Goal: Transaction & Acquisition: Purchase product/service

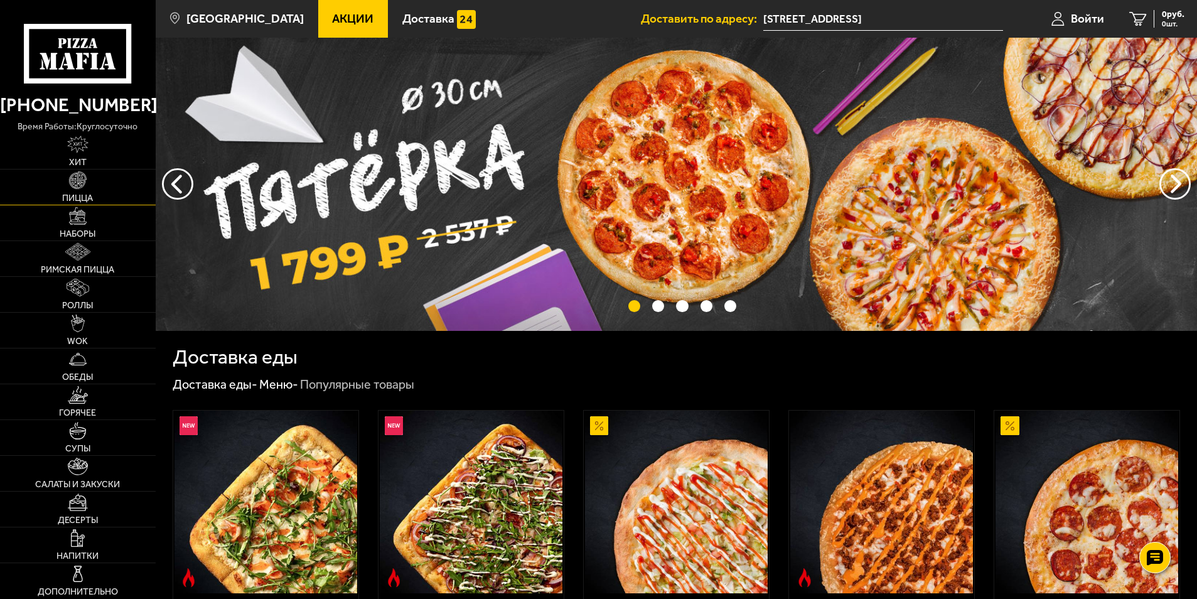
click at [99, 194] on link "Пицца" at bounding box center [78, 186] width 156 height 35
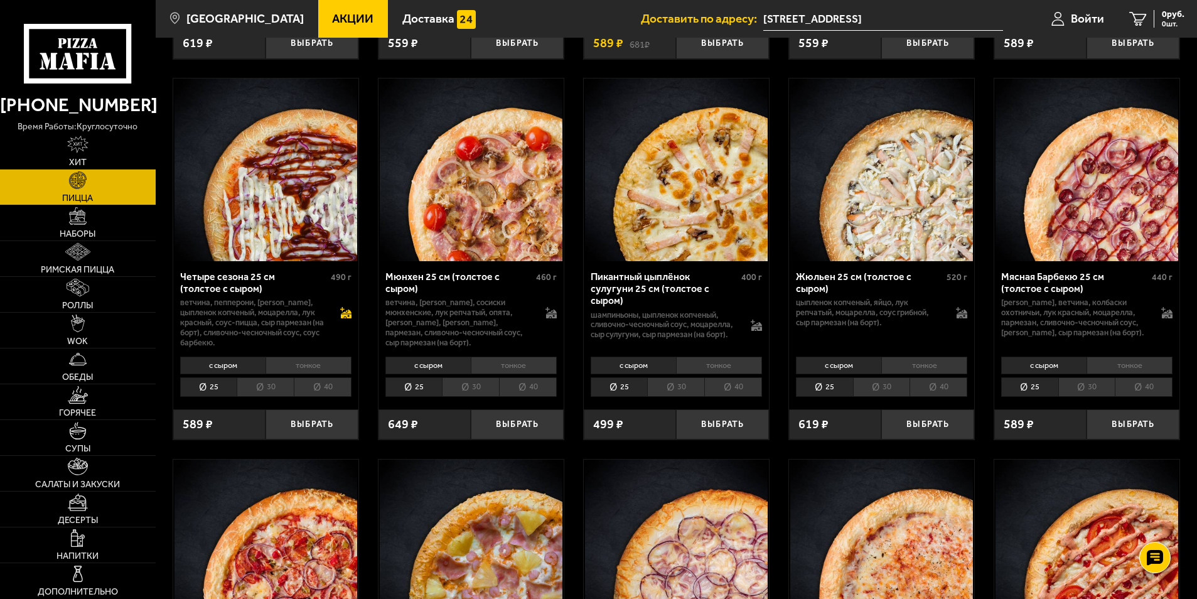
scroll to position [1569, 0]
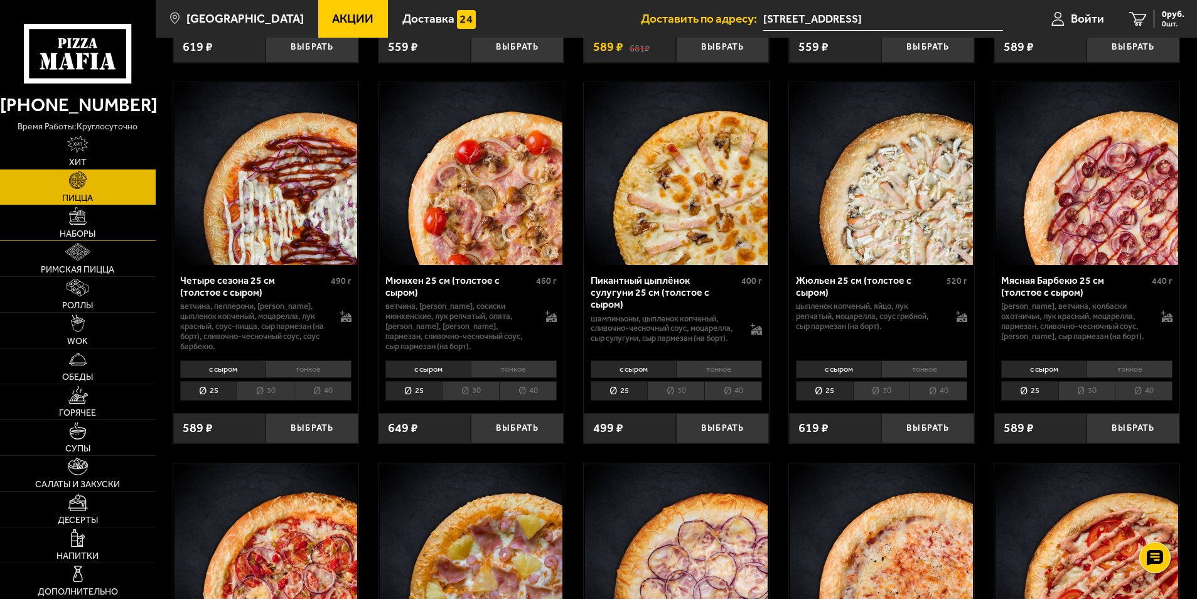
click at [84, 214] on img at bounding box center [78, 216] width 18 height 18
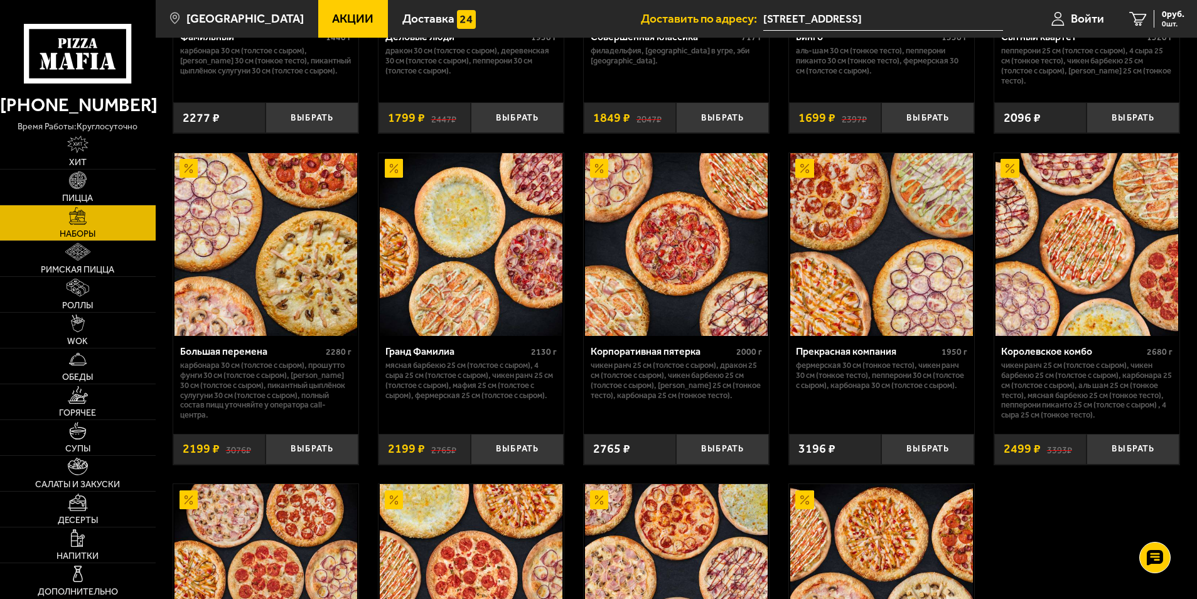
scroll to position [1757, 0]
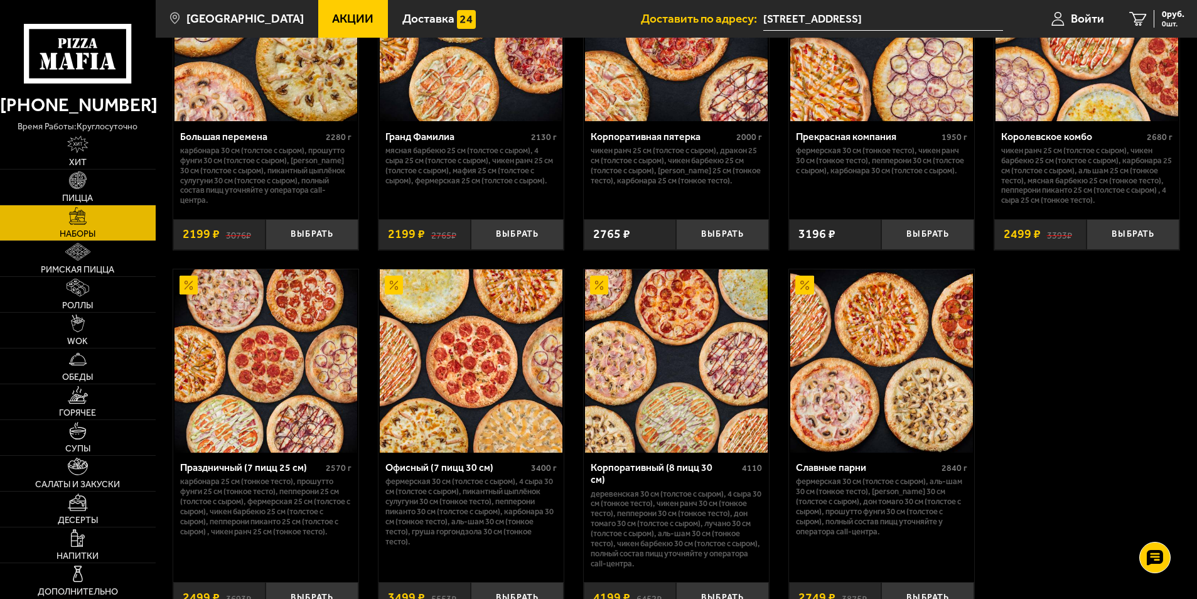
click at [865, 360] on img at bounding box center [881, 360] width 183 height 183
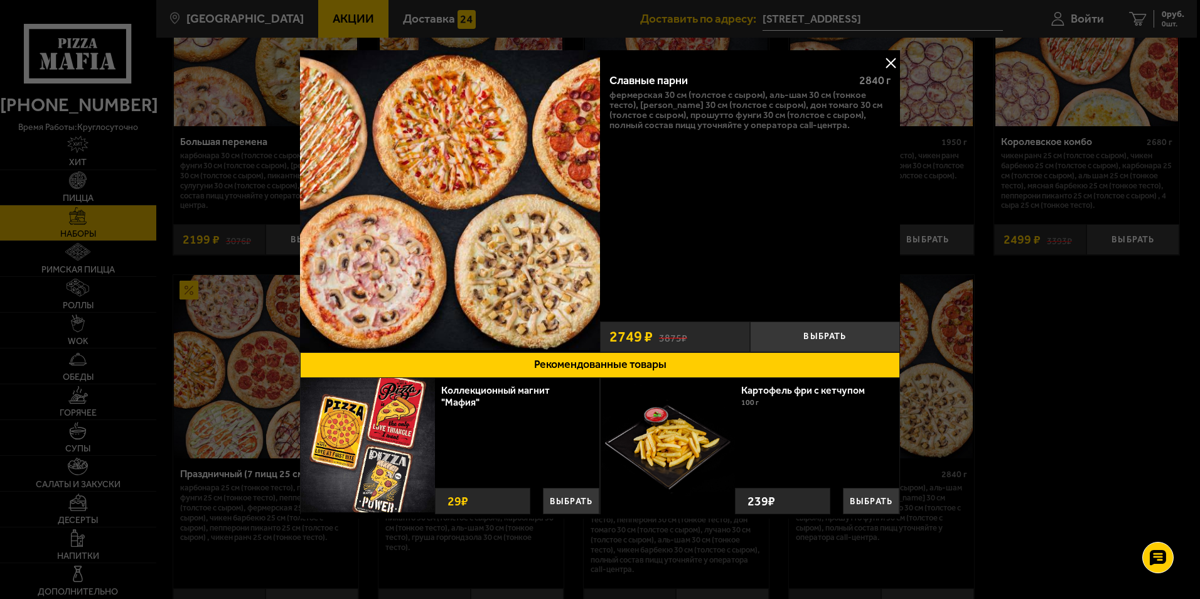
click at [889, 61] on button at bounding box center [890, 62] width 19 height 19
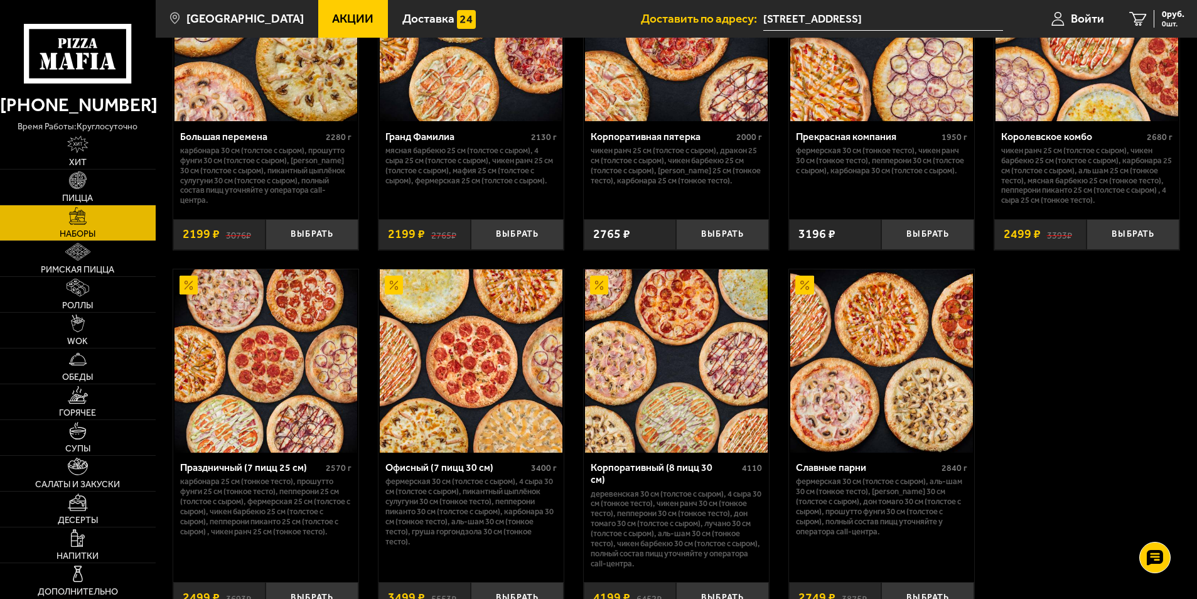
click at [288, 380] on img at bounding box center [265, 360] width 183 height 183
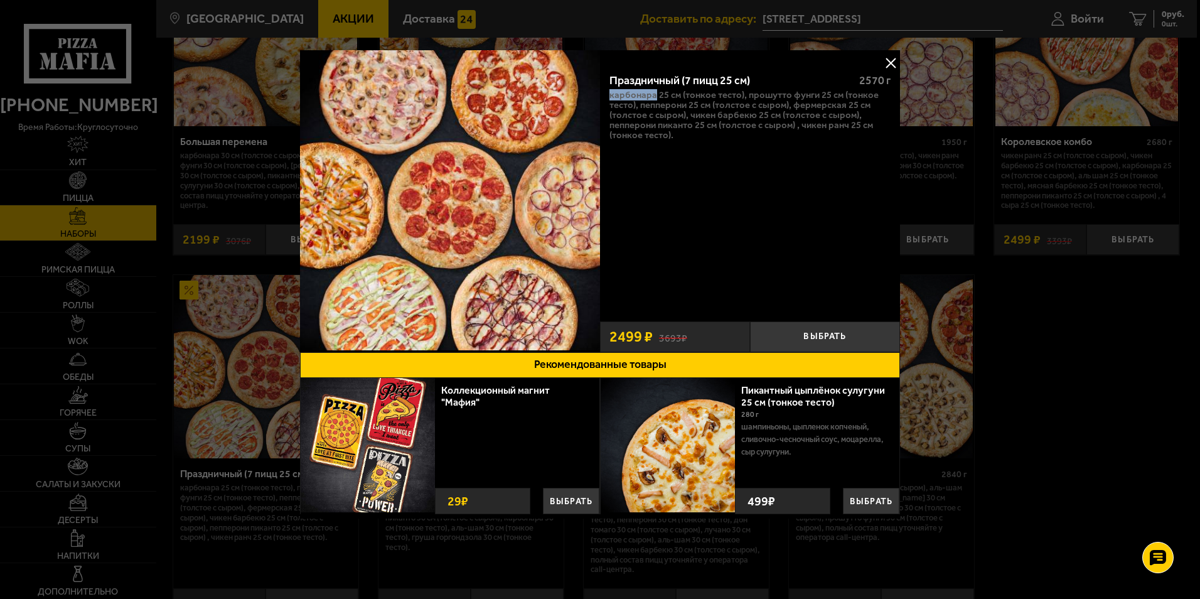
drag, startPoint x: 609, startPoint y: 93, endPoint x: 655, endPoint y: 90, distance: 45.9
click at [655, 90] on p "Карбонара 25 см (тонкое тесто), Прошутто Фунги 25 см (тонкое тесто), Пепперони …" at bounding box center [749, 115] width 281 height 50
copy p "Карбонара"
click at [734, 92] on p "Карбонара 25 см (тонкое тесто), Прошутто Фунги 25 см (тонкое тесто), Пепперони …" at bounding box center [749, 115] width 281 height 50
drag, startPoint x: 747, startPoint y: 94, endPoint x: 815, endPoint y: 95, distance: 67.8
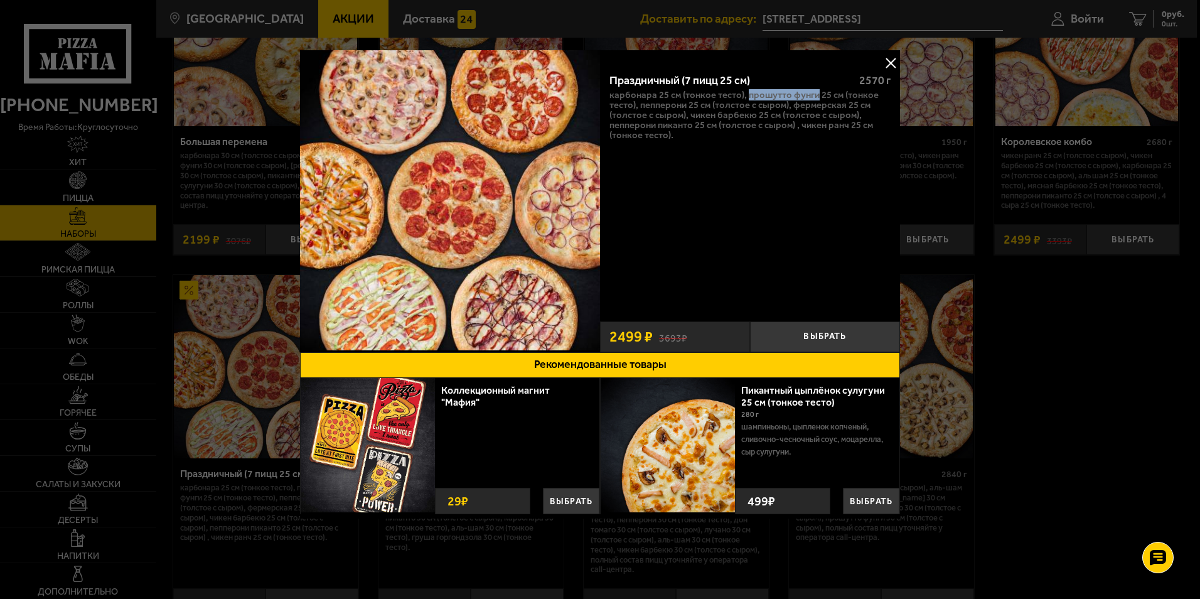
click at [815, 95] on p "Карбонара 25 см (тонкое тесто), Прошутто Фунги 25 см (тонкое тесто), Пепперони …" at bounding box center [749, 115] width 281 height 50
click at [666, 111] on p "Карбонара 25 см (тонкое тесто), Прошутто Фунги 25 см (тонкое тесто), Пепперони …" at bounding box center [749, 115] width 281 height 50
click at [666, 109] on p "Карбонара 25 см (тонкое тесто), Прошутто Фунги 25 см (тонкое тесто), Пепперони …" at bounding box center [749, 115] width 281 height 50
drag, startPoint x: 793, startPoint y: 106, endPoint x: 844, endPoint y: 105, distance: 51.5
click at [844, 105] on p "Карбонара 25 см (тонкое тесто), Прошутто Фунги 25 см (тонкое тесто), Пепперони …" at bounding box center [749, 115] width 281 height 50
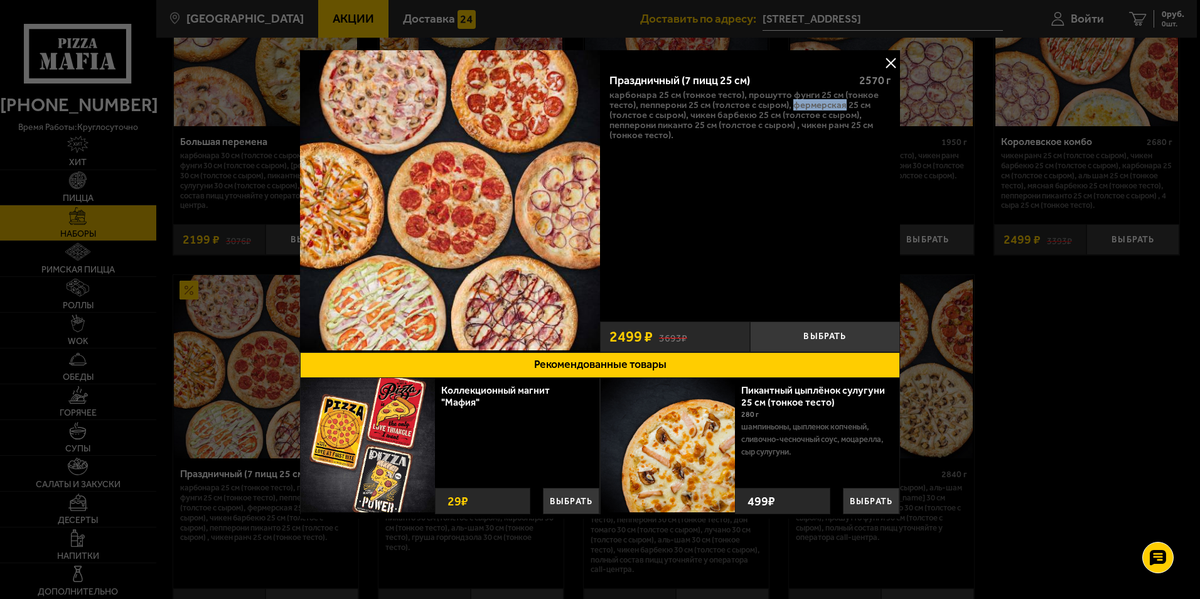
drag, startPoint x: 894, startPoint y: 58, endPoint x: 891, endPoint y: 65, distance: 7.6
click at [894, 58] on button at bounding box center [890, 62] width 19 height 19
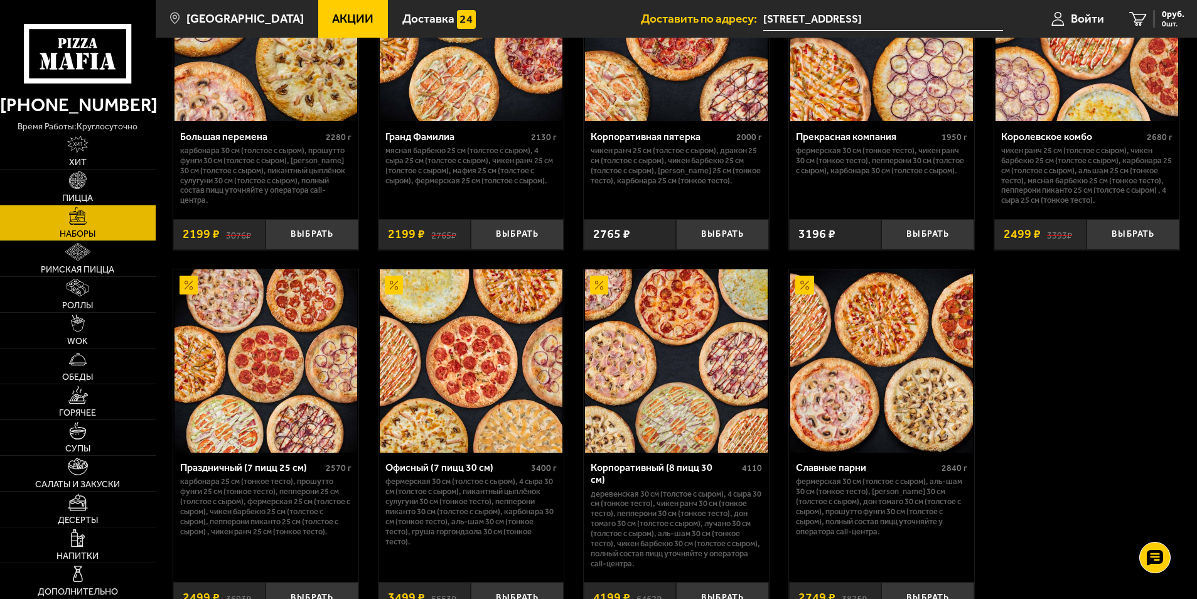
click at [478, 382] on img at bounding box center [471, 360] width 183 height 183
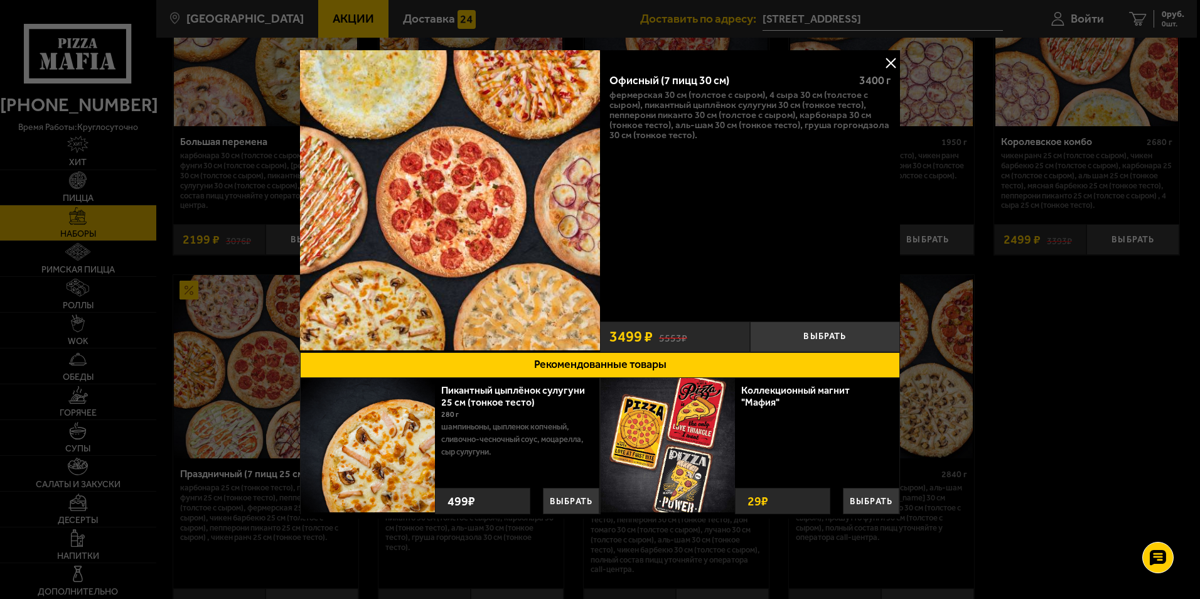
click at [890, 58] on button at bounding box center [890, 62] width 19 height 19
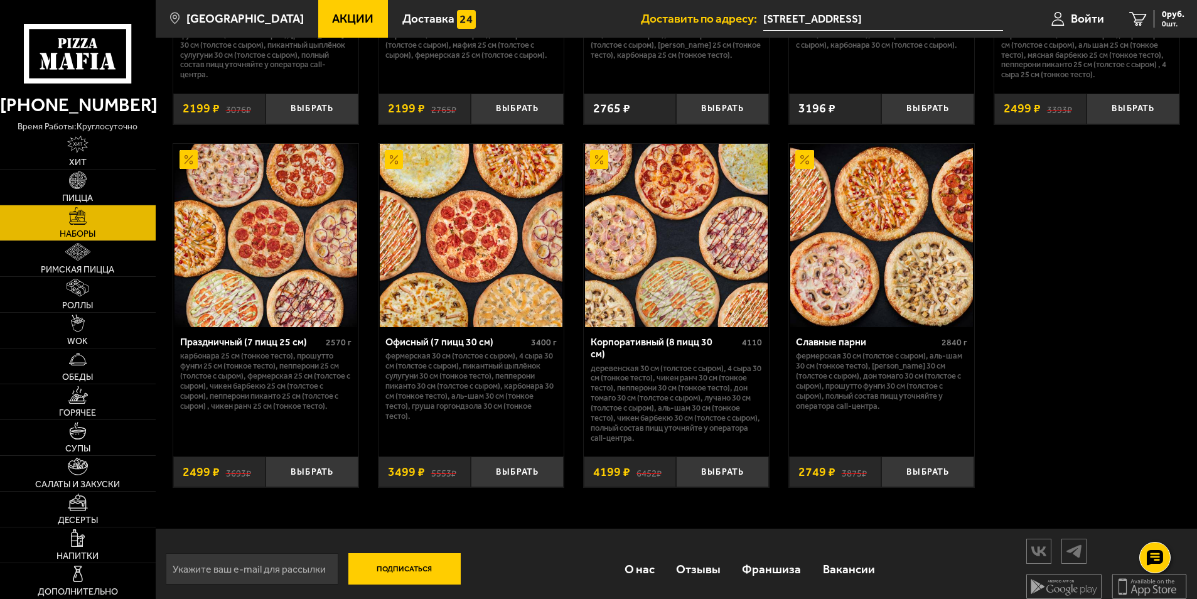
scroll to position [1820, 0]
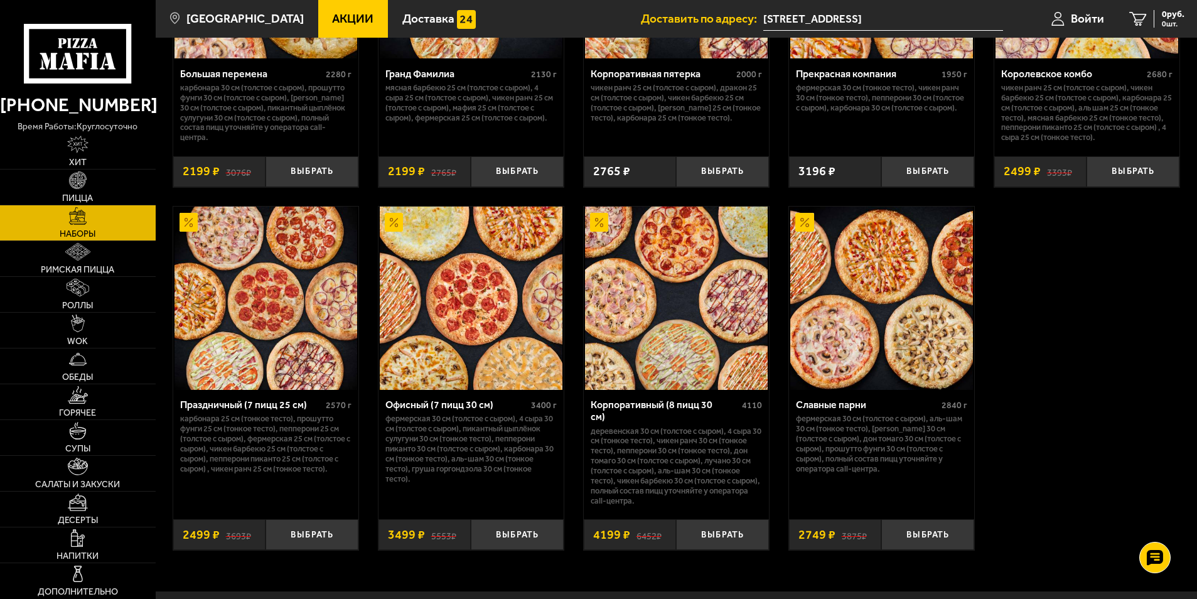
click at [853, 307] on img at bounding box center [881, 297] width 183 height 183
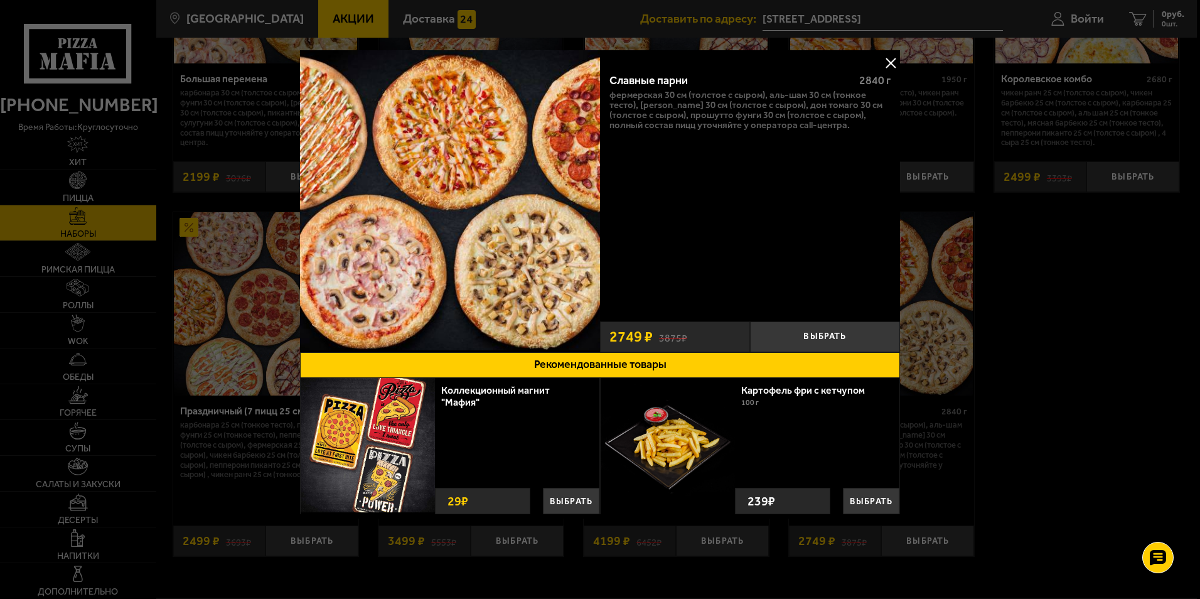
click at [885, 63] on button at bounding box center [890, 62] width 19 height 19
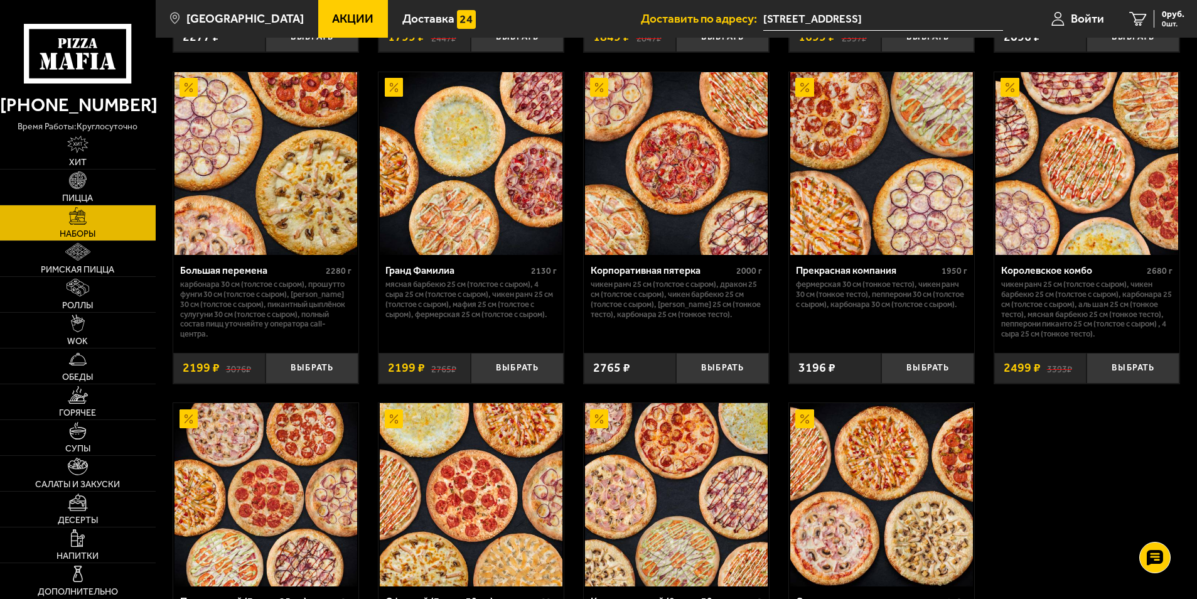
scroll to position [1569, 0]
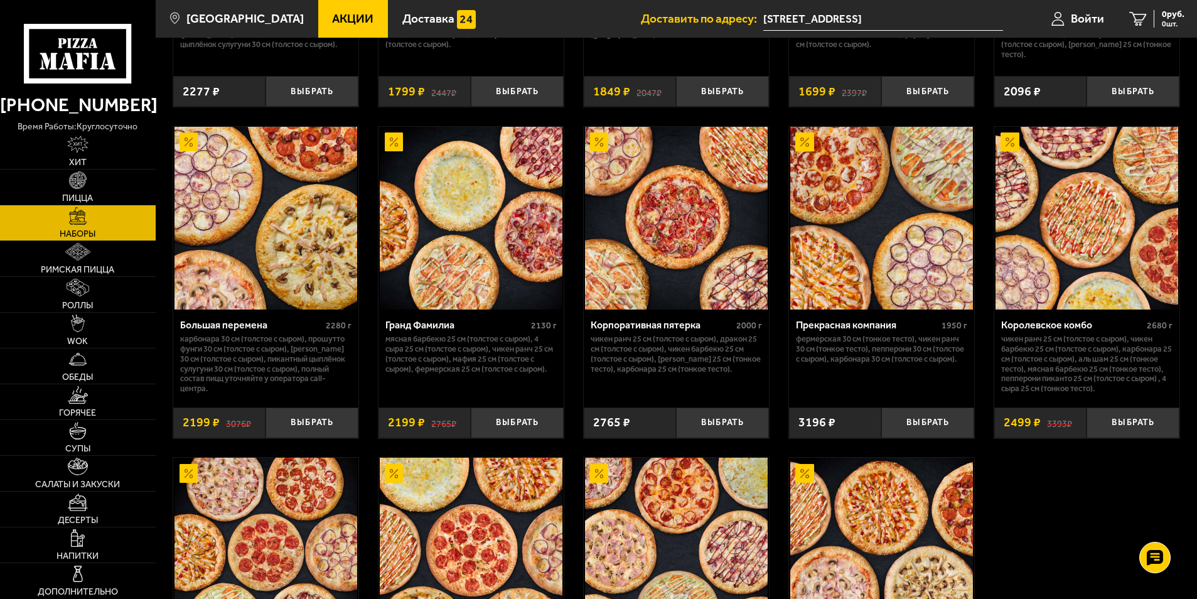
click at [1082, 237] on img at bounding box center [1086, 218] width 183 height 183
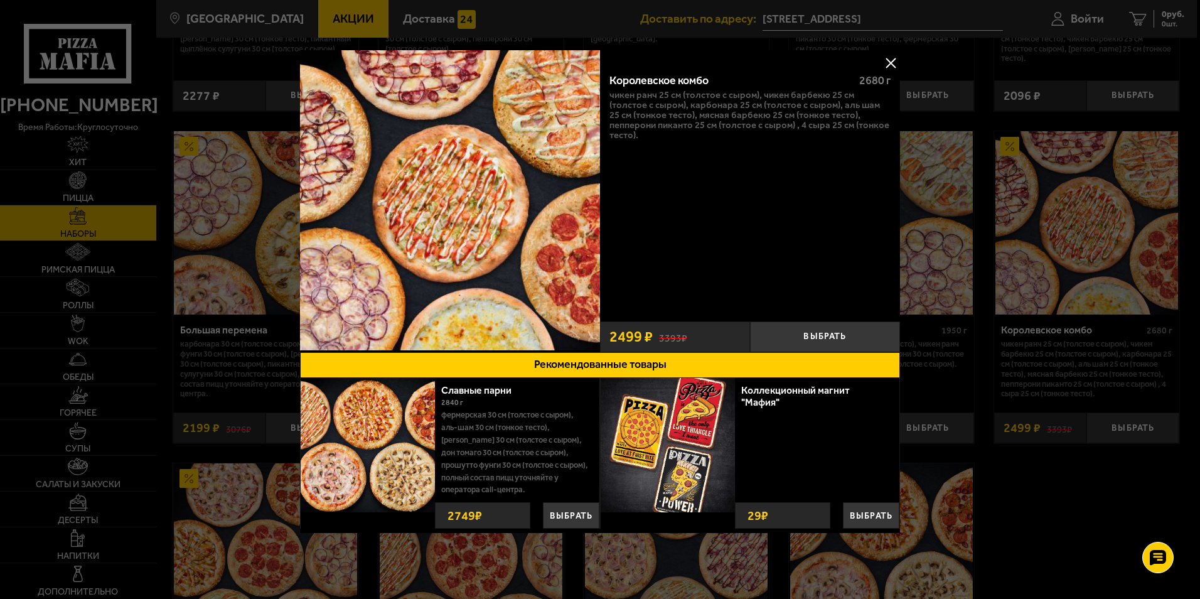
click at [893, 60] on button at bounding box center [890, 62] width 19 height 19
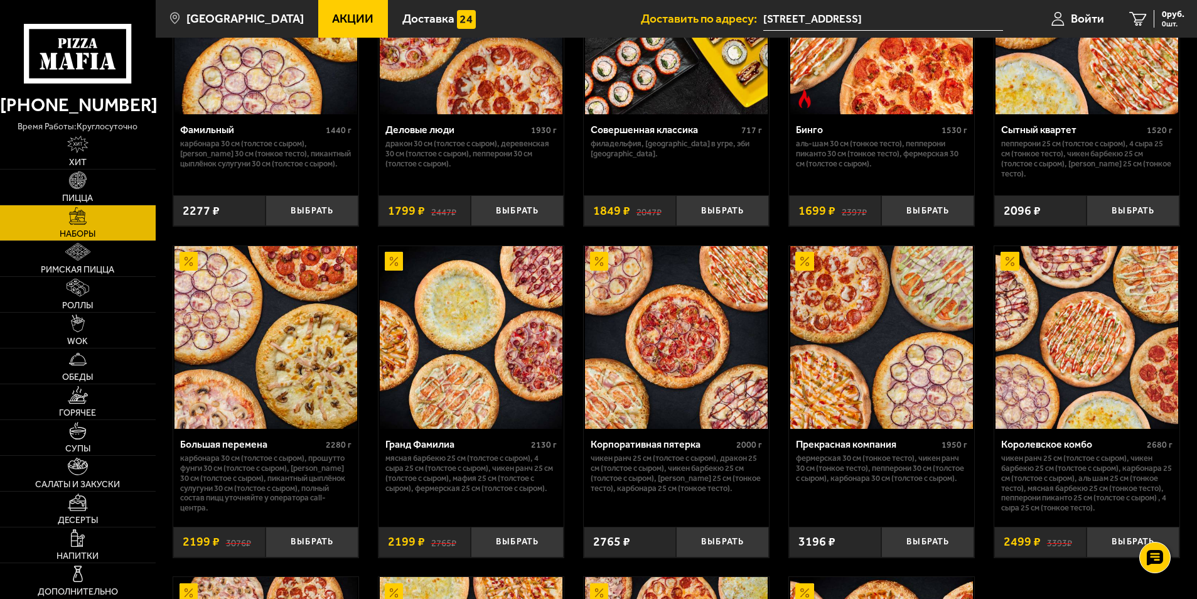
scroll to position [1443, 0]
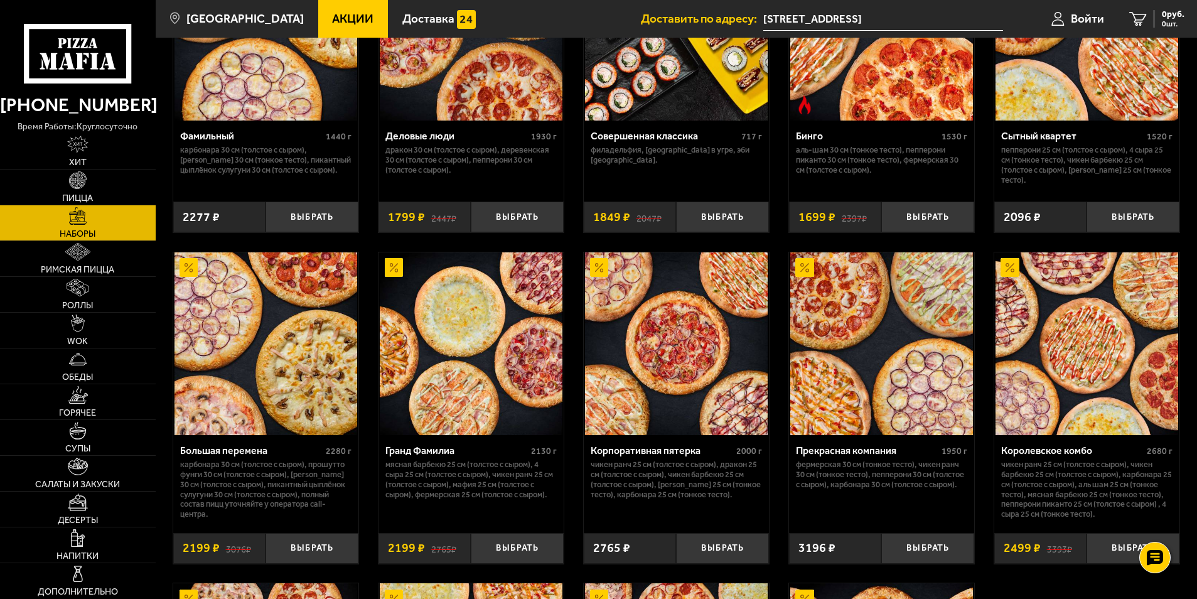
click at [1058, 309] on img at bounding box center [1086, 343] width 183 height 183
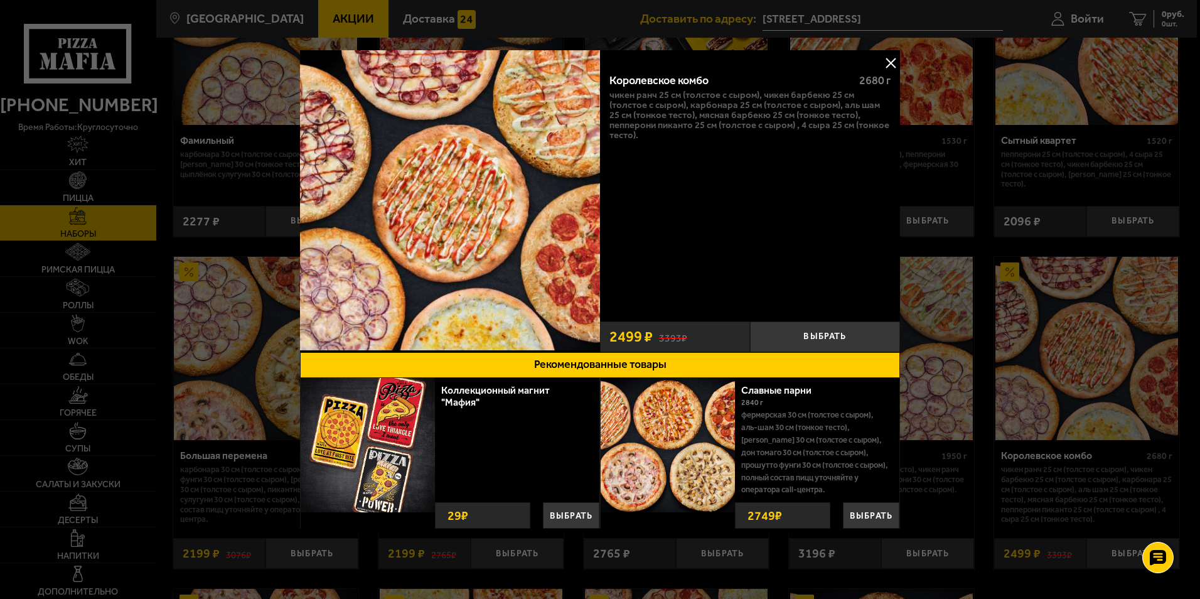
click at [890, 65] on button at bounding box center [890, 62] width 19 height 19
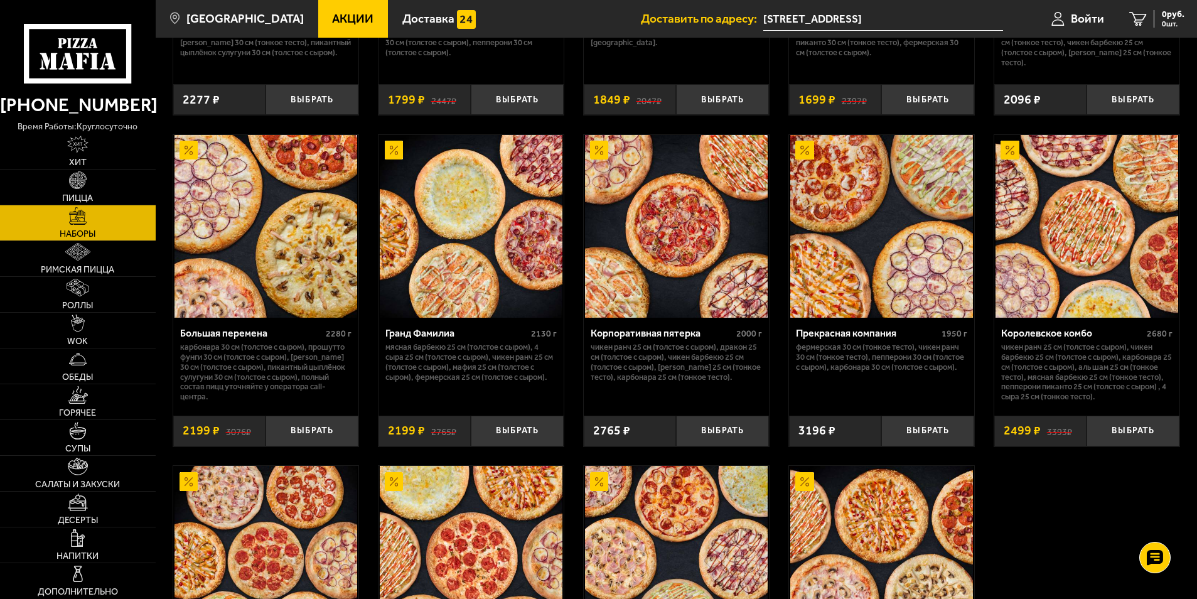
scroll to position [1506, 0]
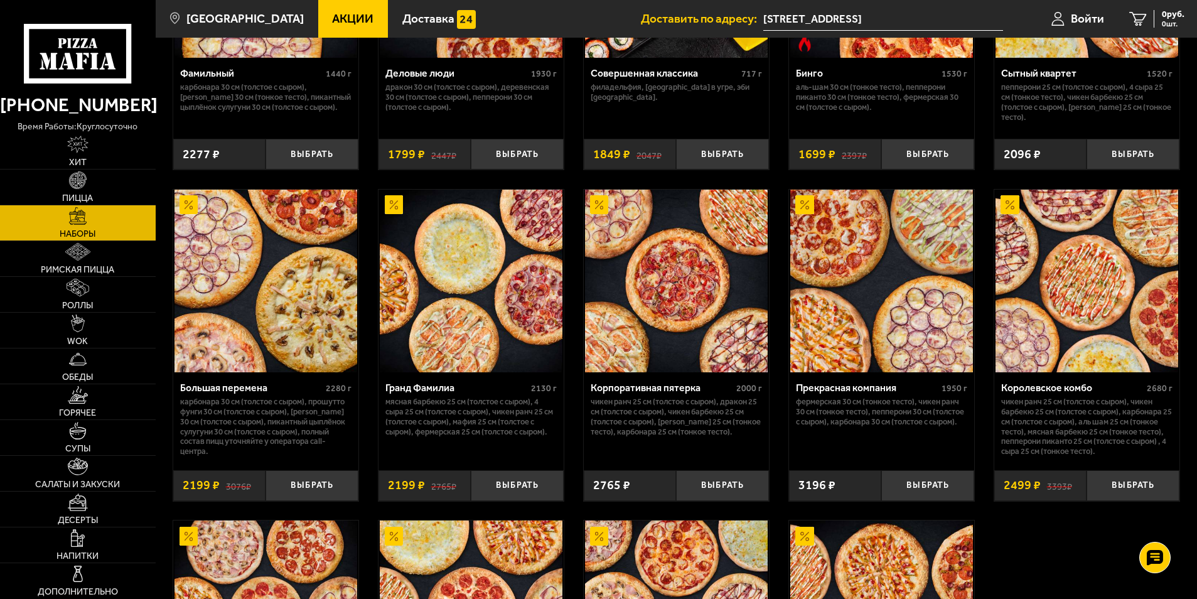
click at [1086, 262] on img at bounding box center [1086, 280] width 183 height 183
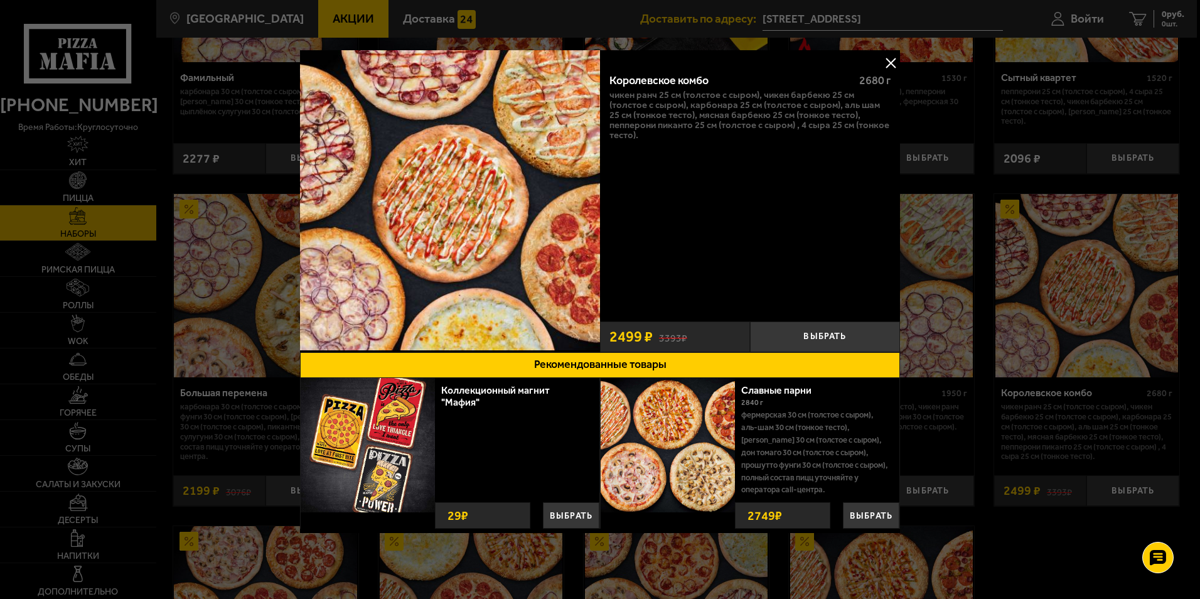
click at [889, 59] on button at bounding box center [890, 62] width 19 height 19
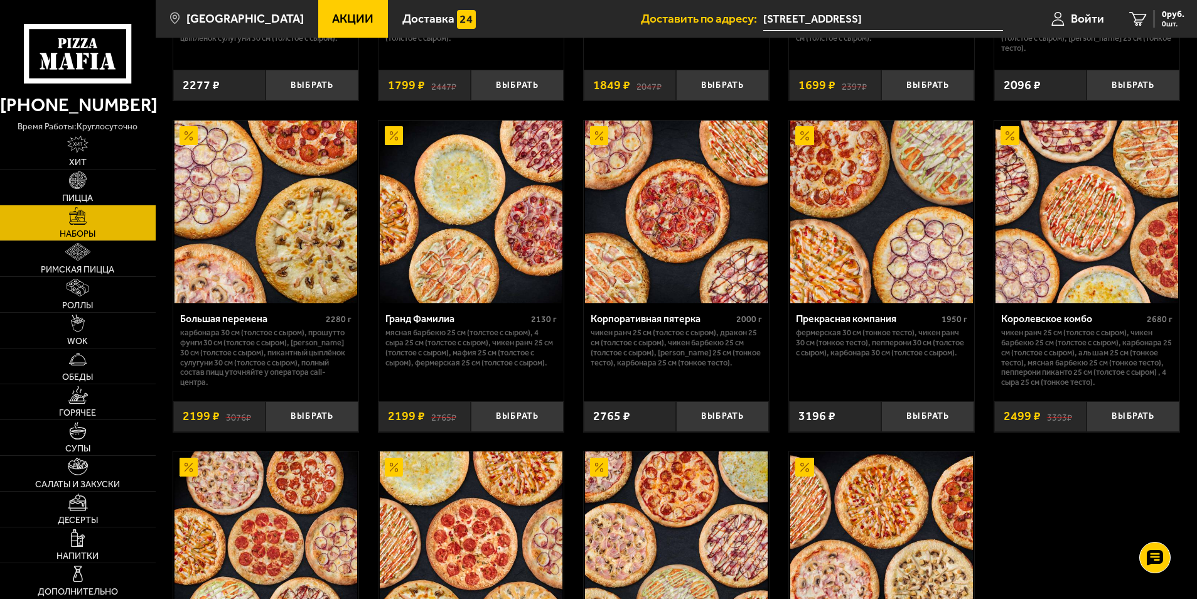
scroll to position [1569, 0]
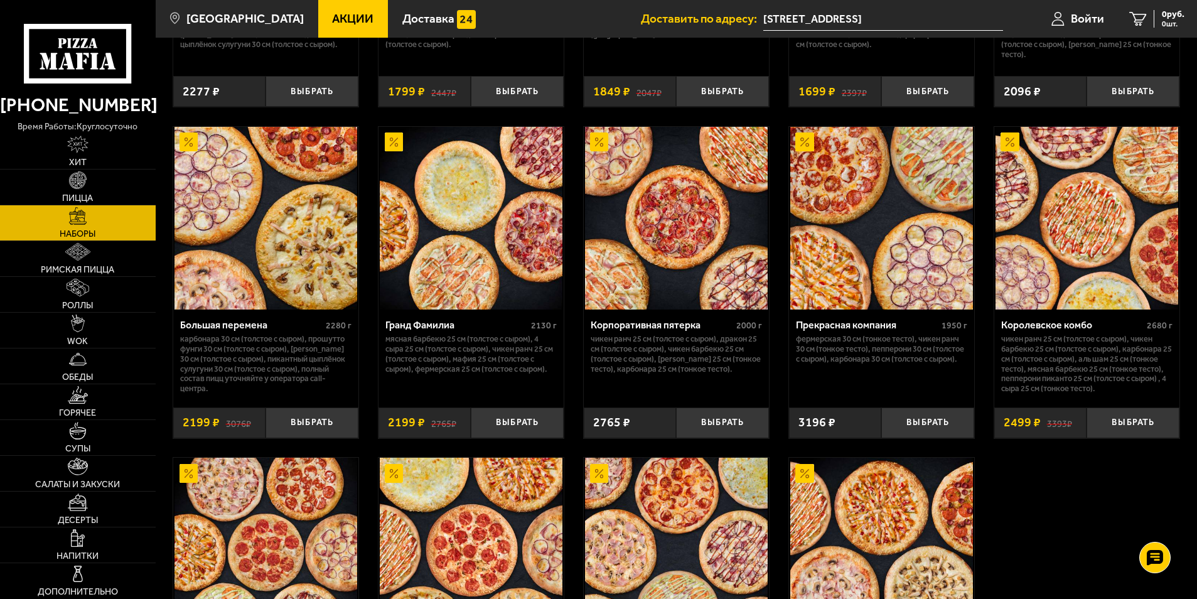
click at [1082, 231] on img at bounding box center [1086, 218] width 183 height 183
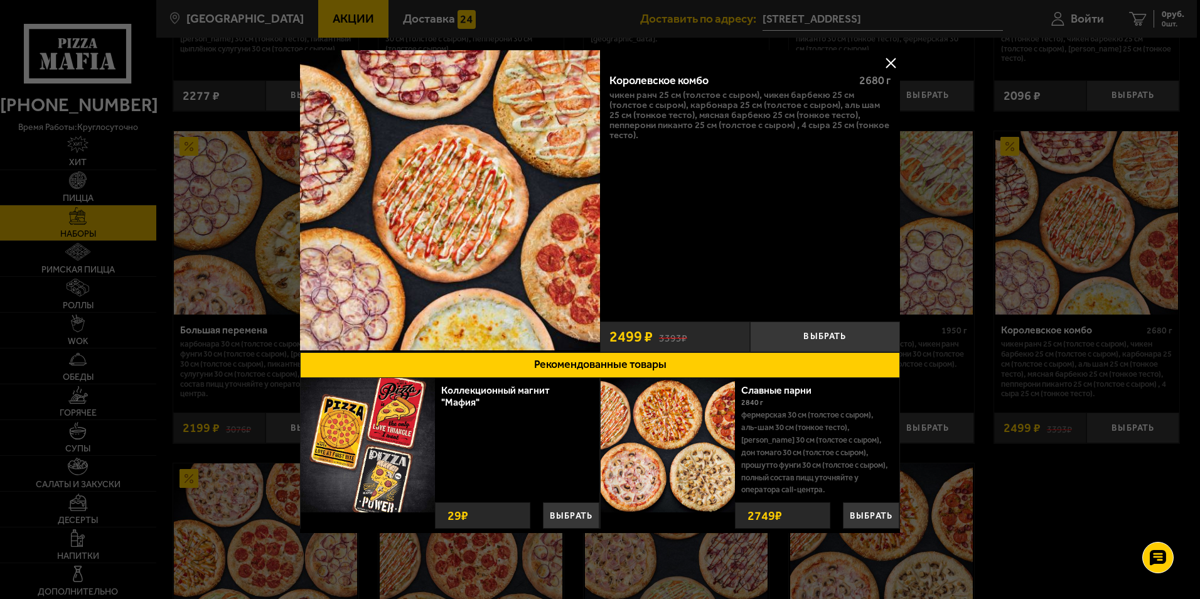
click at [896, 60] on button at bounding box center [890, 62] width 19 height 19
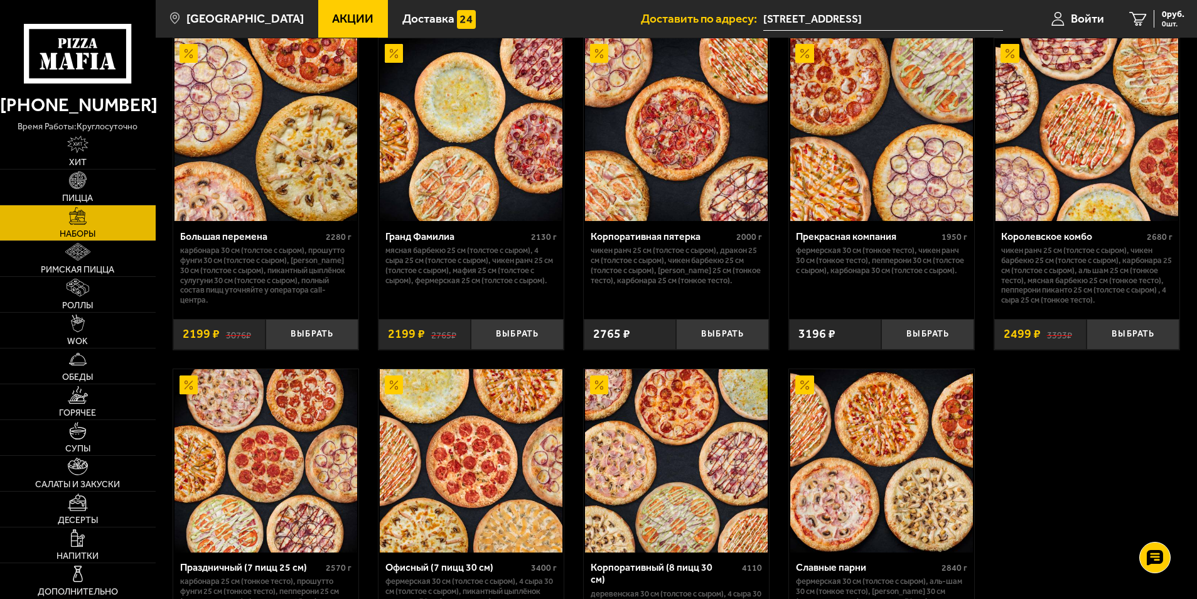
scroll to position [1636, 0]
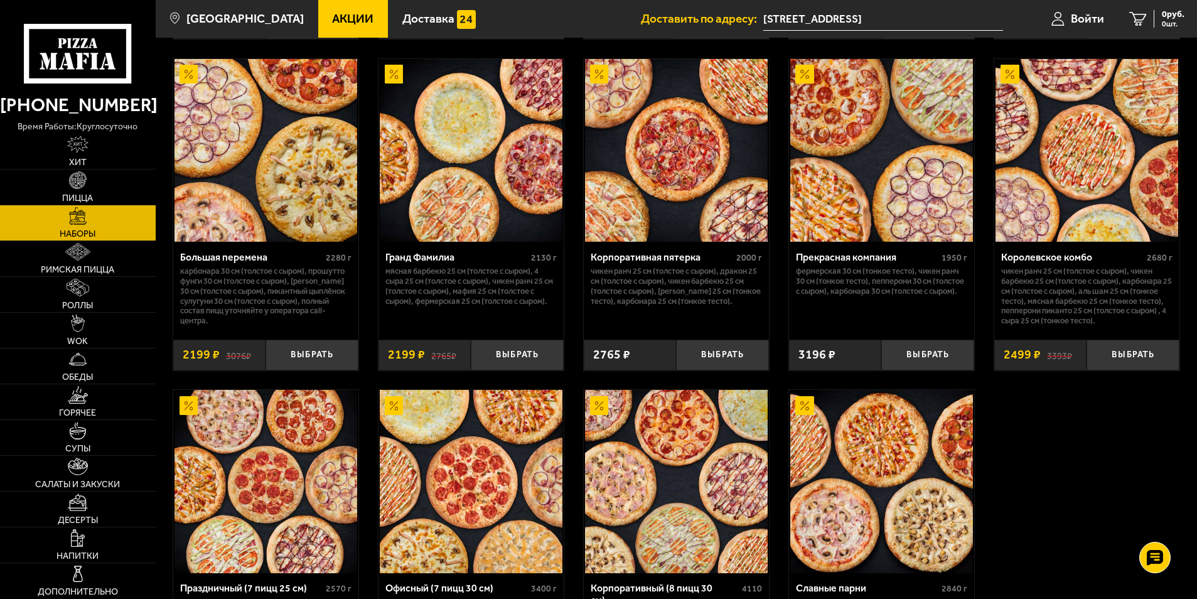
click at [1081, 123] on img at bounding box center [1086, 150] width 183 height 183
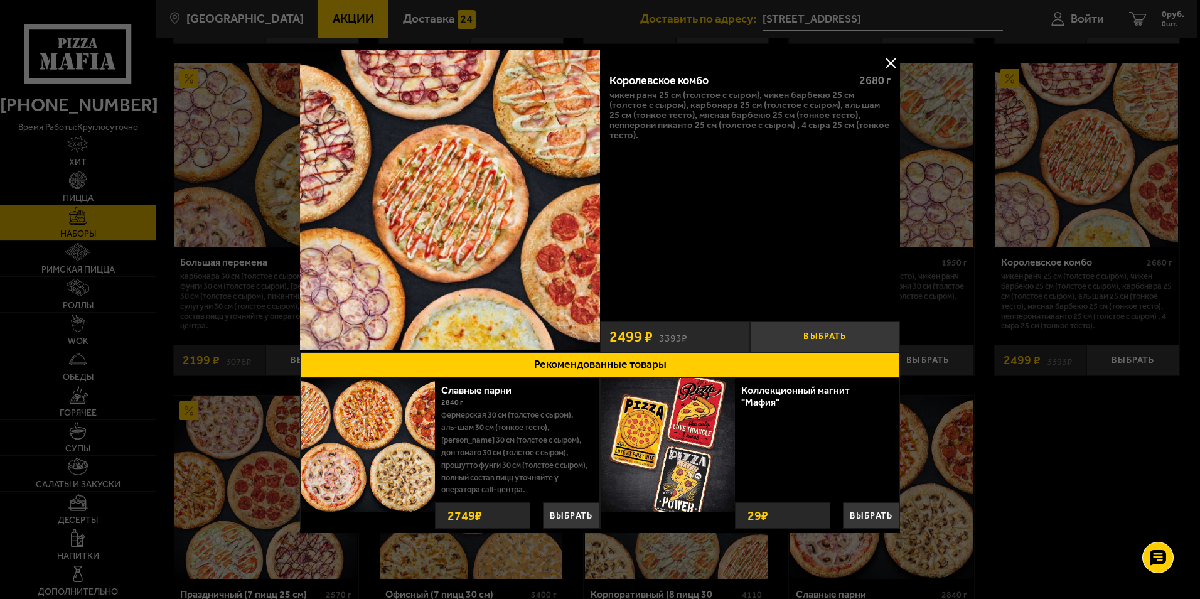
click at [841, 325] on button "Выбрать" at bounding box center [825, 336] width 150 height 31
click at [886, 61] on button at bounding box center [890, 62] width 19 height 19
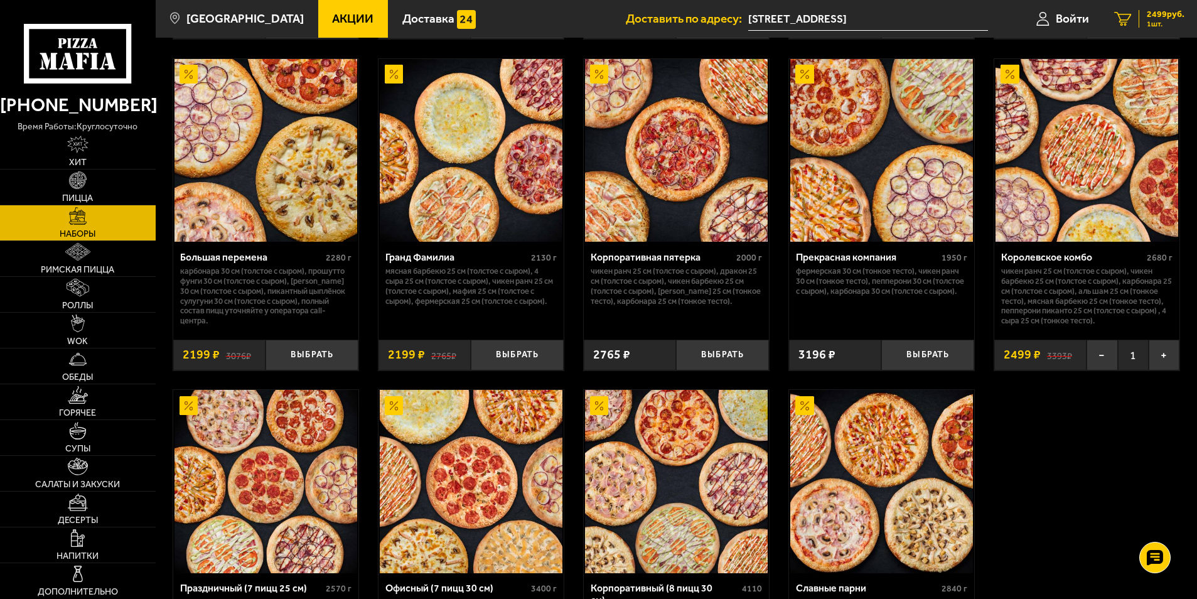
click at [1161, 14] on span "2499 руб." at bounding box center [1165, 14] width 38 height 9
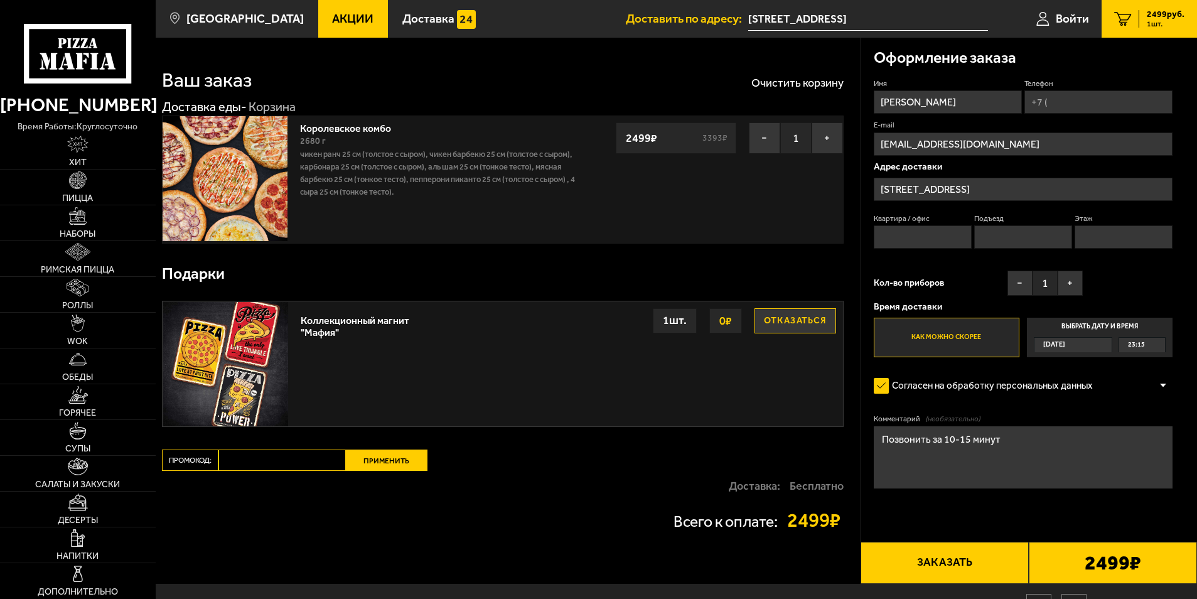
click at [932, 187] on input "проспект Энгельса, 154к3" at bounding box center [1022, 189] width 299 height 23
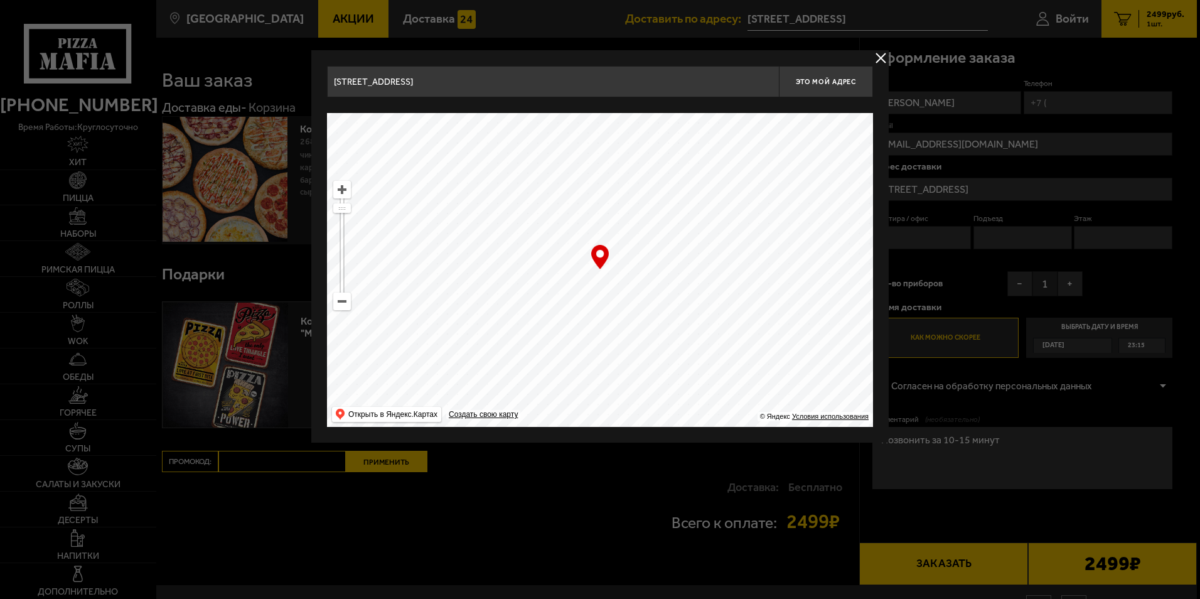
drag, startPoint x: 446, startPoint y: 80, endPoint x: 288, endPoint y: 78, distance: 158.1
click at [288, 78] on main "Санкт-Петербург Все Акции Доставка Личный кабинет Акции Доставка Доставить по а…" at bounding box center [676, 332] width 1041 height 665
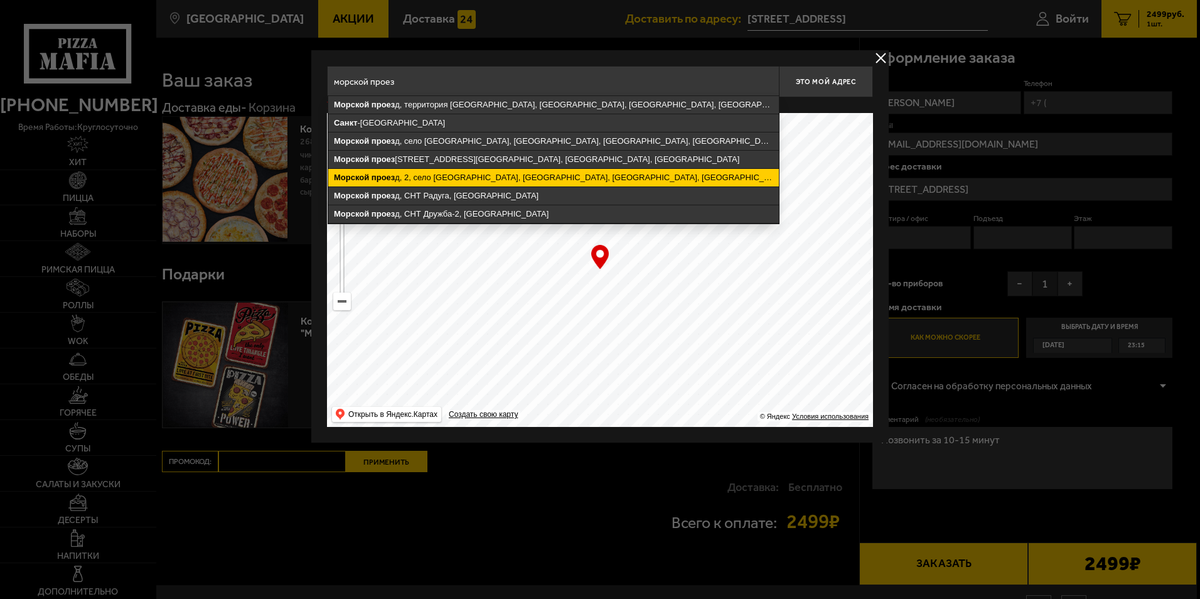
click at [420, 178] on ymaps "Морской проез д, 2, село Павлово, Колтушское городское поселение, Всеволожский …" at bounding box center [553, 178] width 451 height 18
type input "Ленинградская область, Всеволожский район, Колтушское городское поселение, село…"
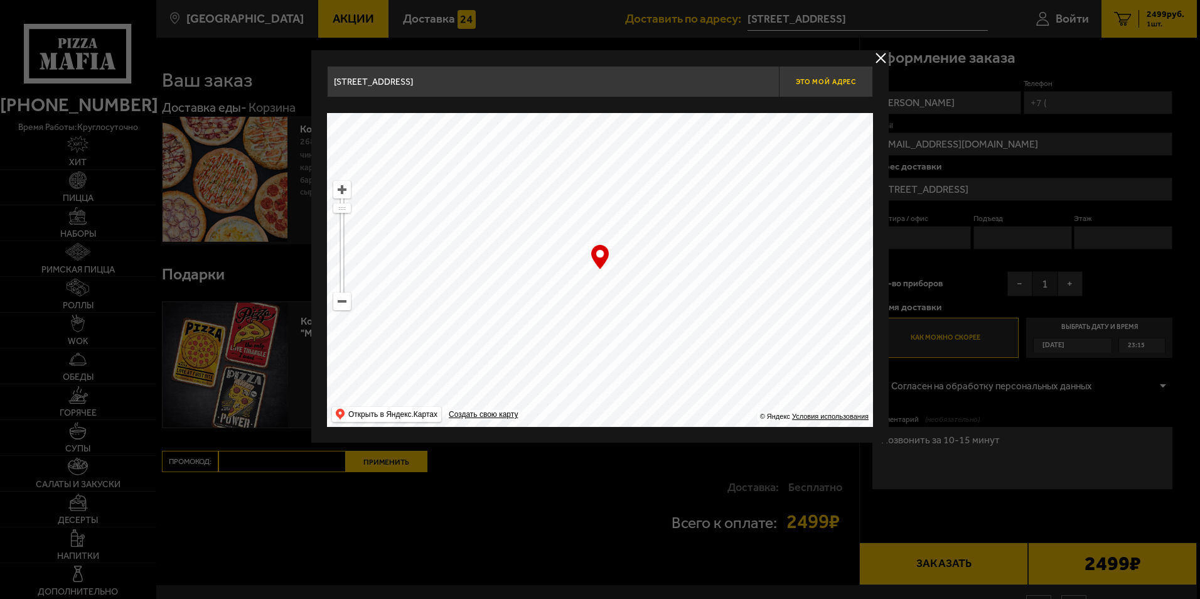
click at [835, 77] on button "Это мой адрес" at bounding box center [826, 81] width 94 height 31
type input "Ленинградская область, Всеволожский район, Колтушское городское поселение, село…"
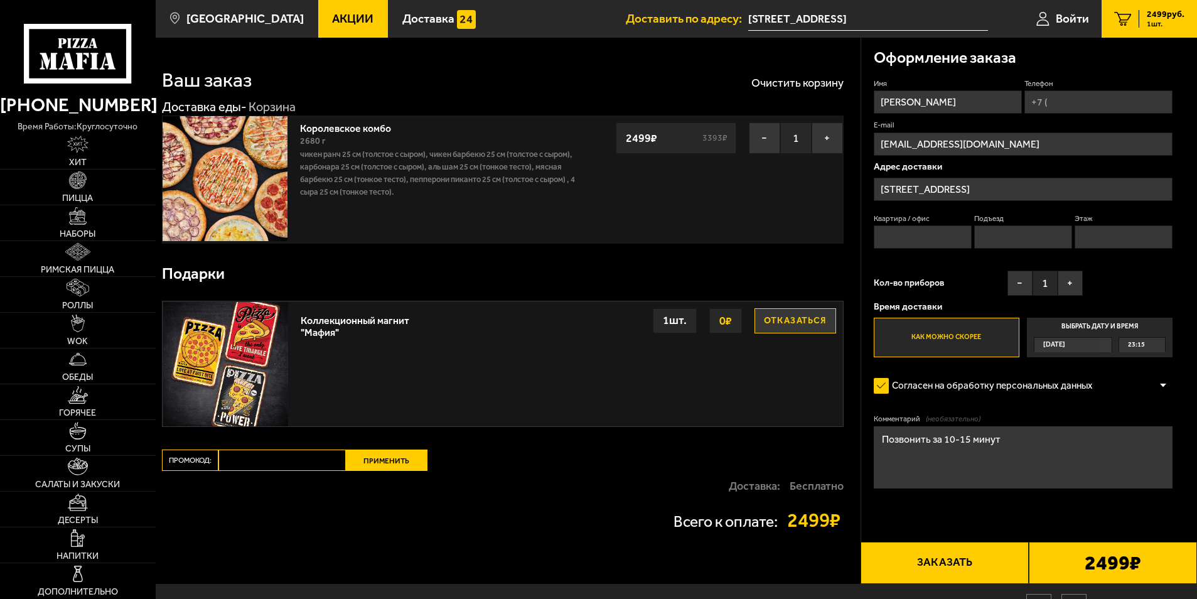
click at [913, 237] on input "Квартира / офис" at bounding box center [922, 236] width 99 height 23
type input "41"
click at [1023, 231] on input "Подъезд" at bounding box center [1023, 236] width 99 height 23
type input "1"
click at [1108, 240] on input "Этаж" at bounding box center [1123, 236] width 99 height 23
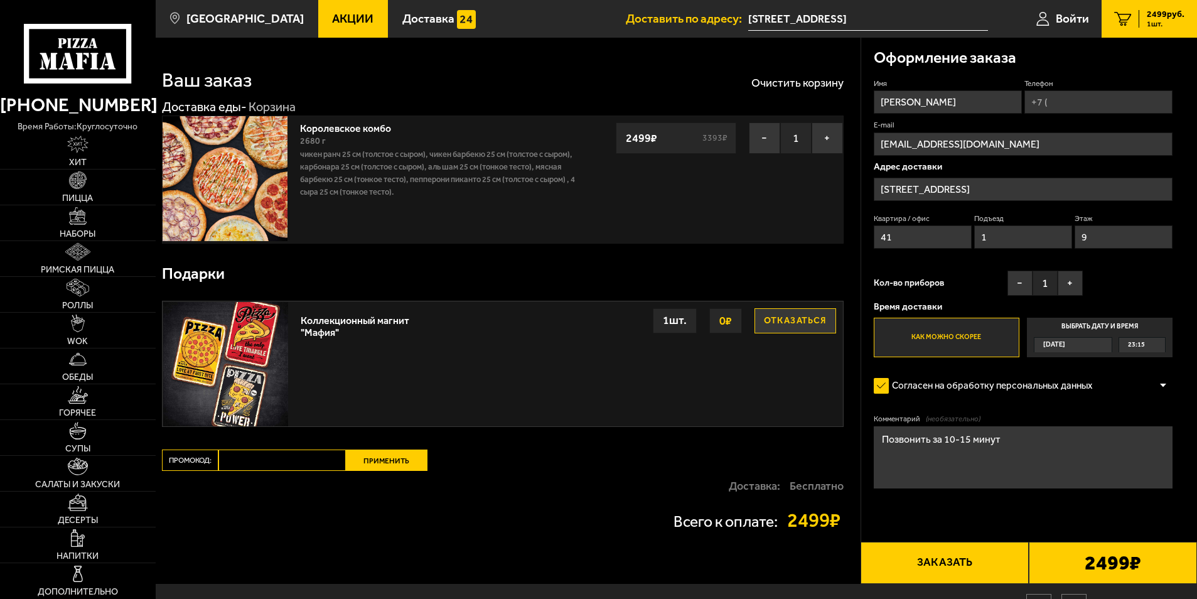
type input "9"
click at [1145, 346] on div "23:15" at bounding box center [1142, 345] width 46 height 14
click at [0, 0] on input "Выбрать дату и время Сегодня 23:15" at bounding box center [0, 0] width 0 height 0
click at [1156, 345] on div "23:15" at bounding box center [1142, 345] width 46 height 14
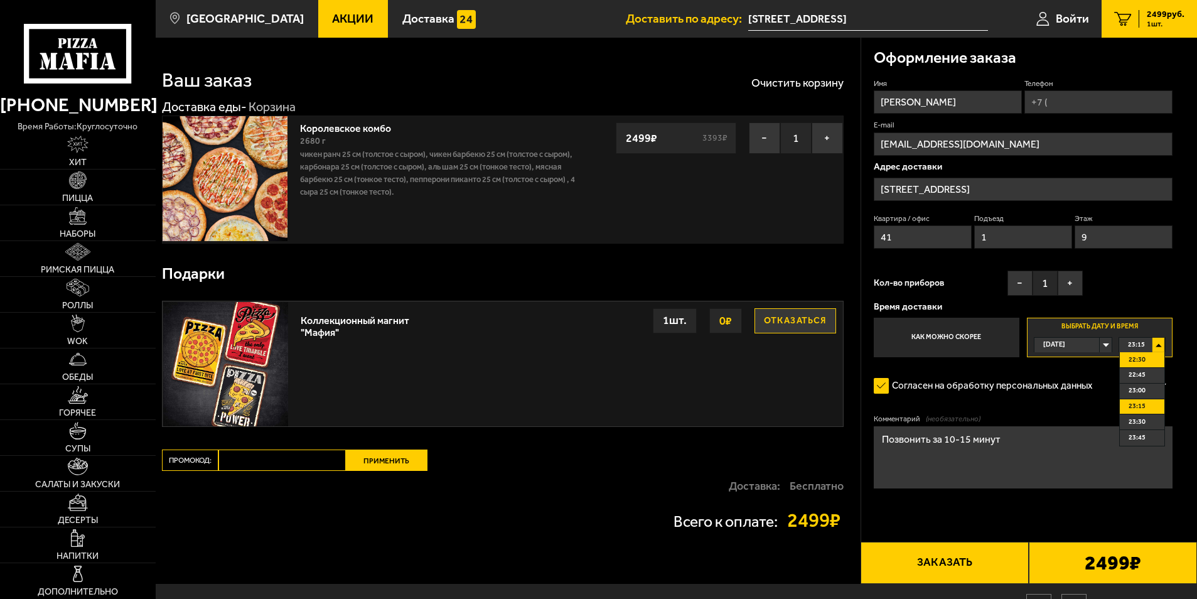
click at [1148, 357] on li "22:30" at bounding box center [1141, 360] width 45 height 16
click at [1056, 100] on input "Телефон" at bounding box center [1098, 101] width 148 height 23
type input "+7 (911) 819-47-89"
click at [1125, 191] on input "Ленинградская область, Всеволожский район, Колтушское городское поселение, село…" at bounding box center [1022, 189] width 299 height 23
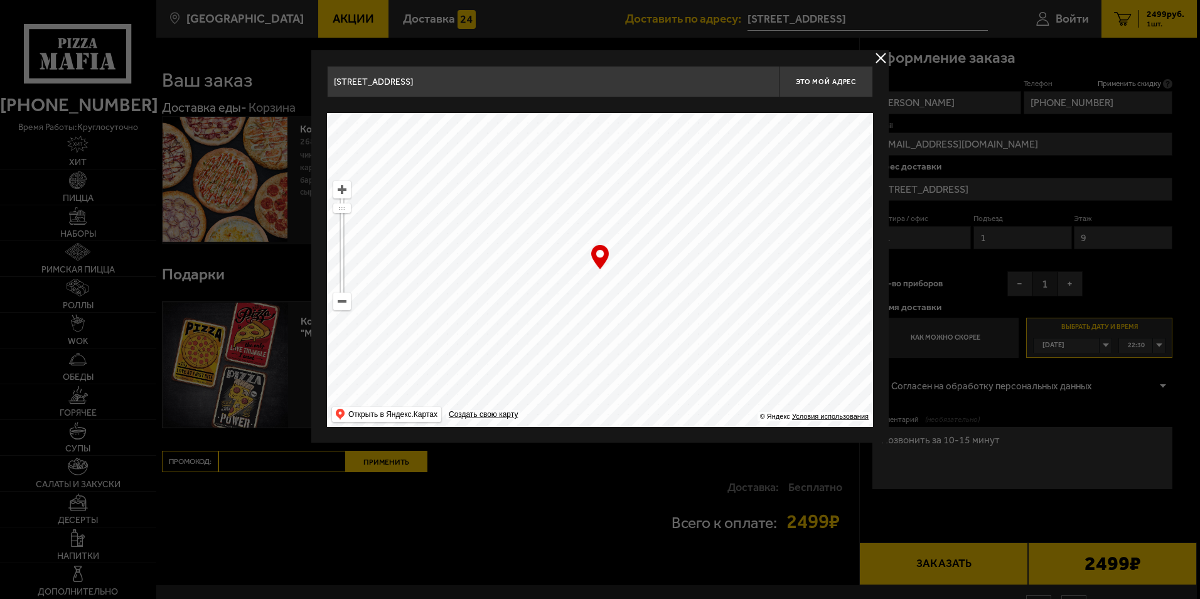
click at [734, 79] on input "Ленинградская область, Всеволожский район, Колтушское городское поселение, село…" at bounding box center [553, 81] width 452 height 31
click at [878, 54] on button "delivery type" at bounding box center [881, 58] width 16 height 16
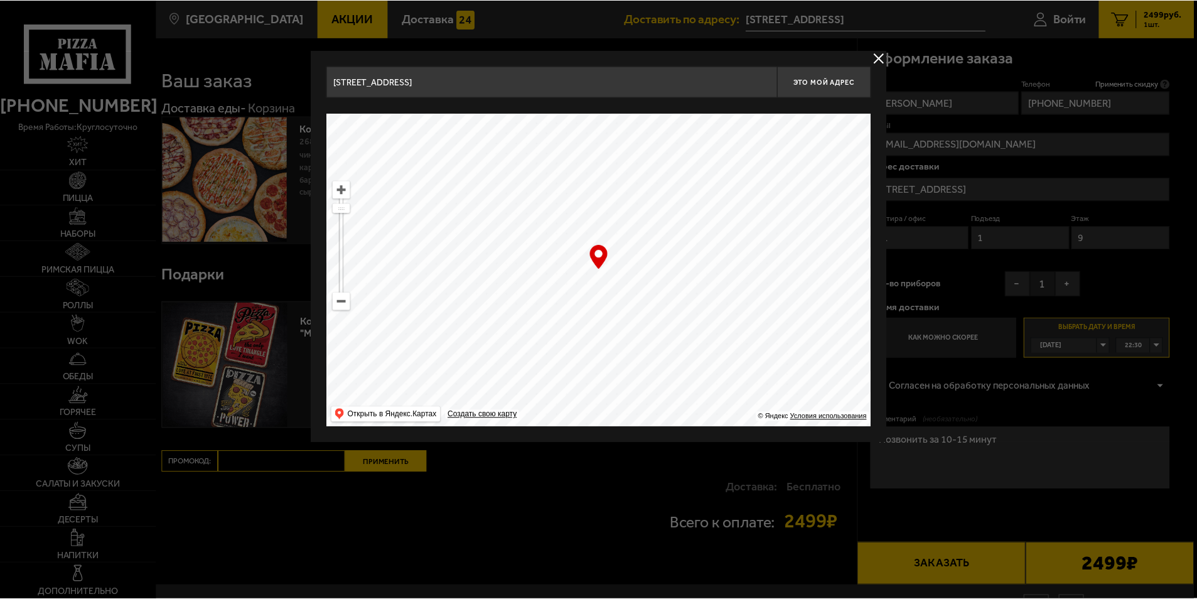
scroll to position [0, 0]
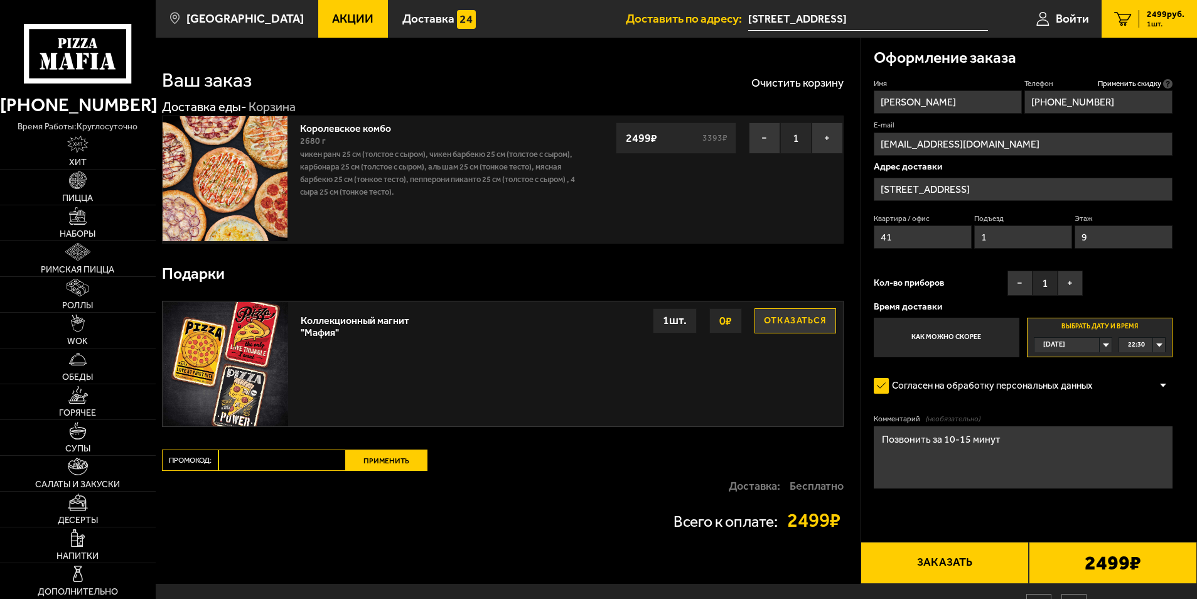
click at [972, 560] on button "Заказать" at bounding box center [944, 563] width 168 height 43
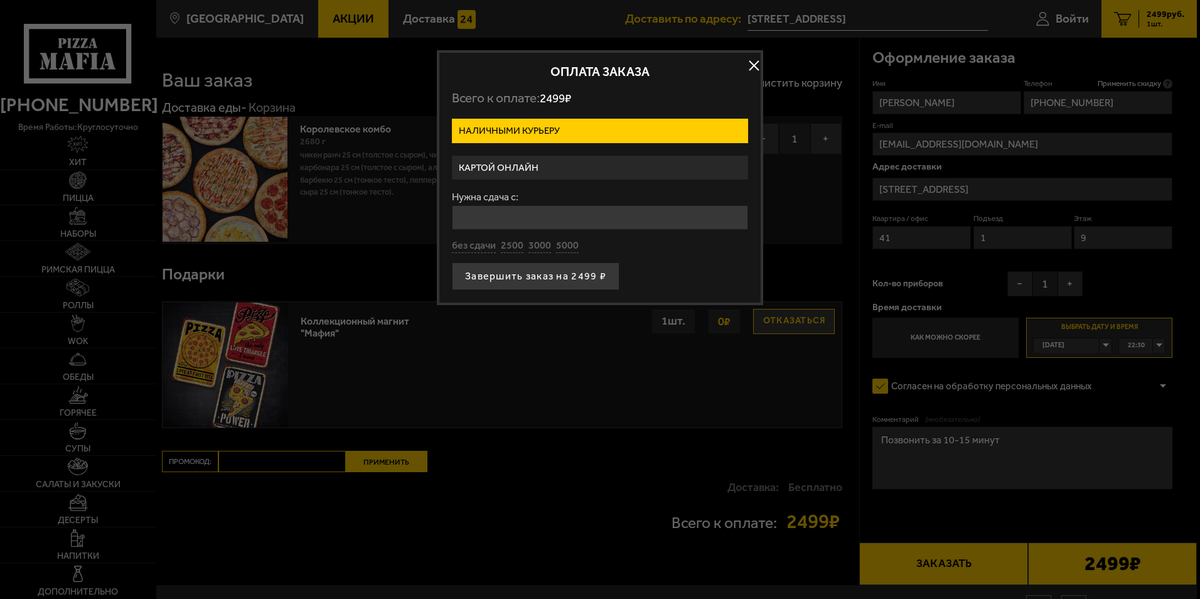
click at [749, 61] on button "button" at bounding box center [753, 65] width 19 height 19
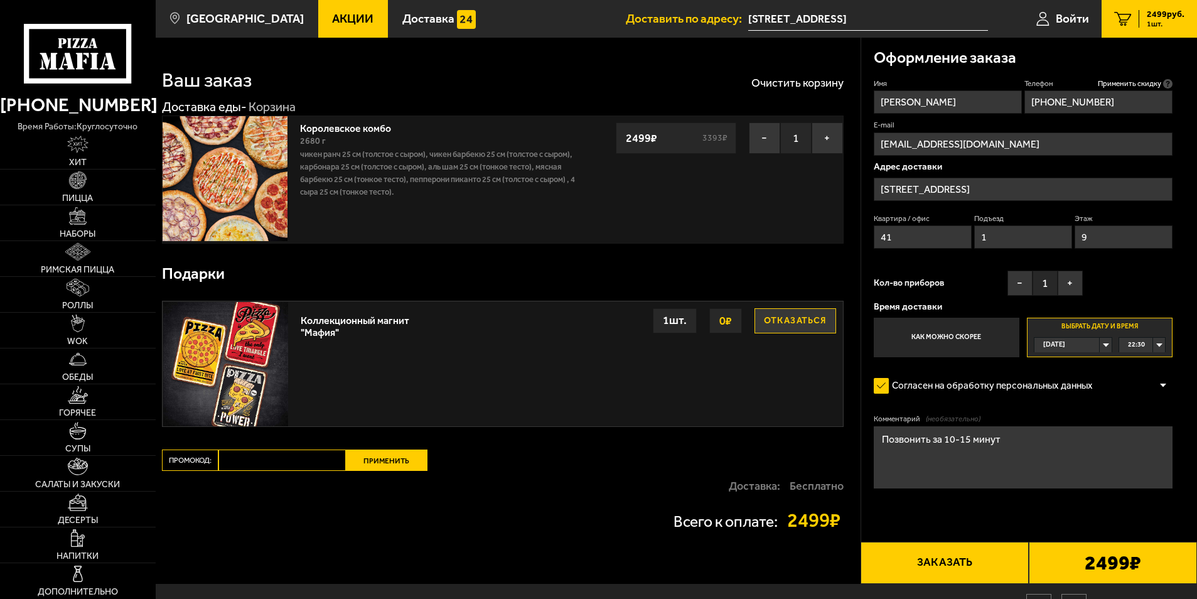
click at [949, 572] on button "Заказать" at bounding box center [944, 563] width 168 height 43
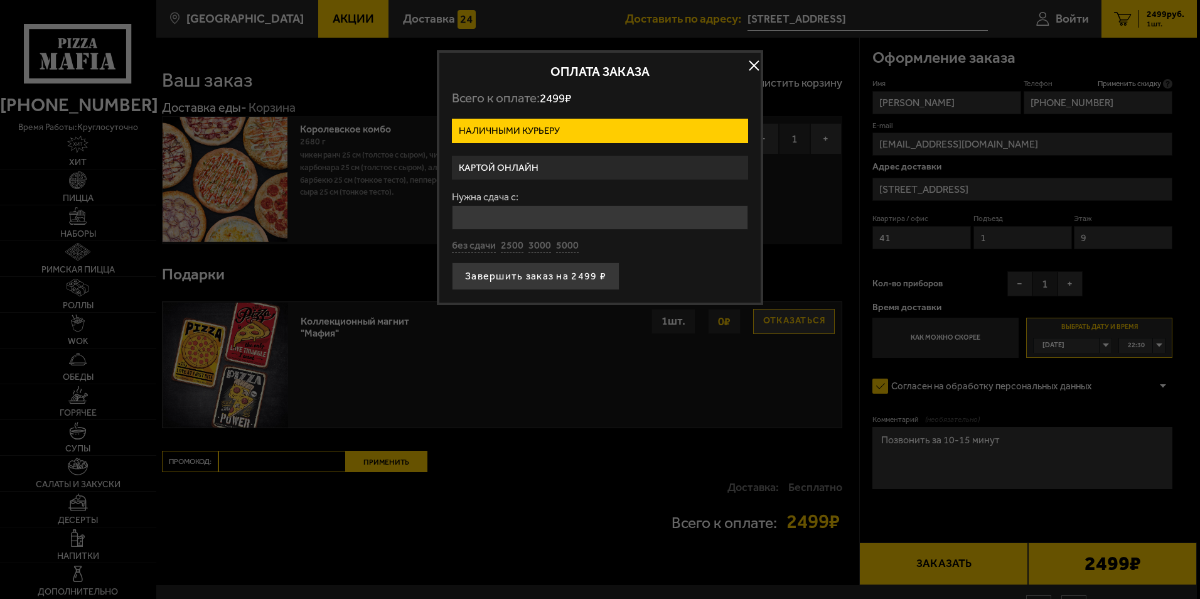
click at [528, 125] on label "Наличными курьеру" at bounding box center [600, 131] width 296 height 24
click at [0, 0] on input "Наличными курьеру" at bounding box center [0, 0] width 0 height 0
click at [540, 126] on label "Наличными курьеру" at bounding box center [600, 131] width 296 height 24
click at [0, 0] on input "Наличными курьеру" at bounding box center [0, 0] width 0 height 0
click at [511, 166] on label "Картой онлайн" at bounding box center [600, 168] width 296 height 24
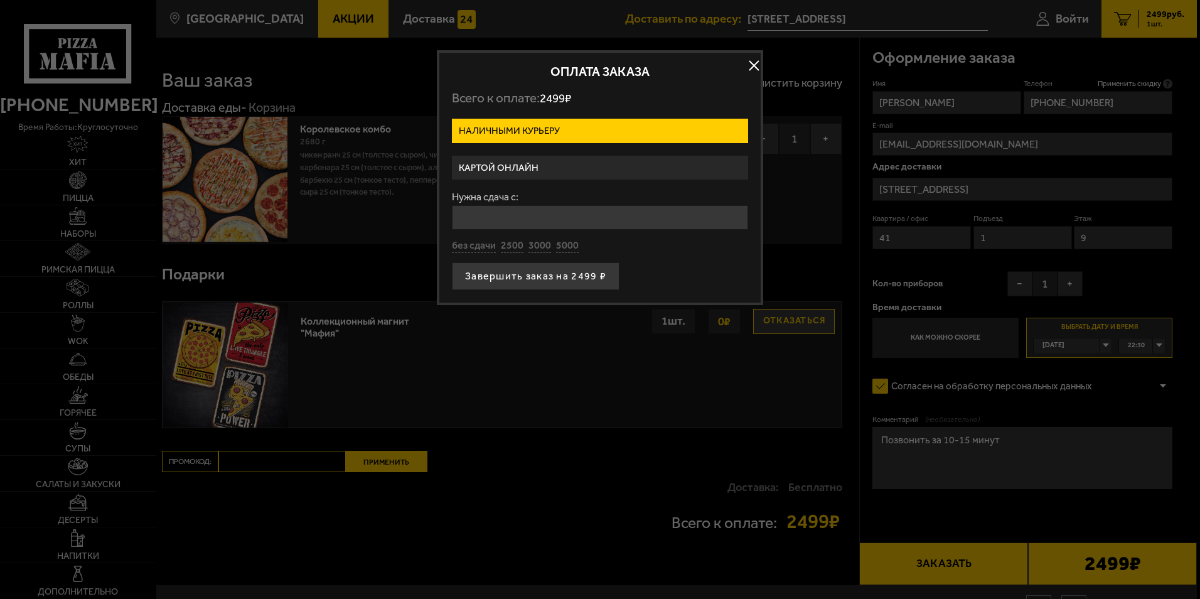
click at [0, 0] on input "Картой онлайн" at bounding box center [0, 0] width 0 height 0
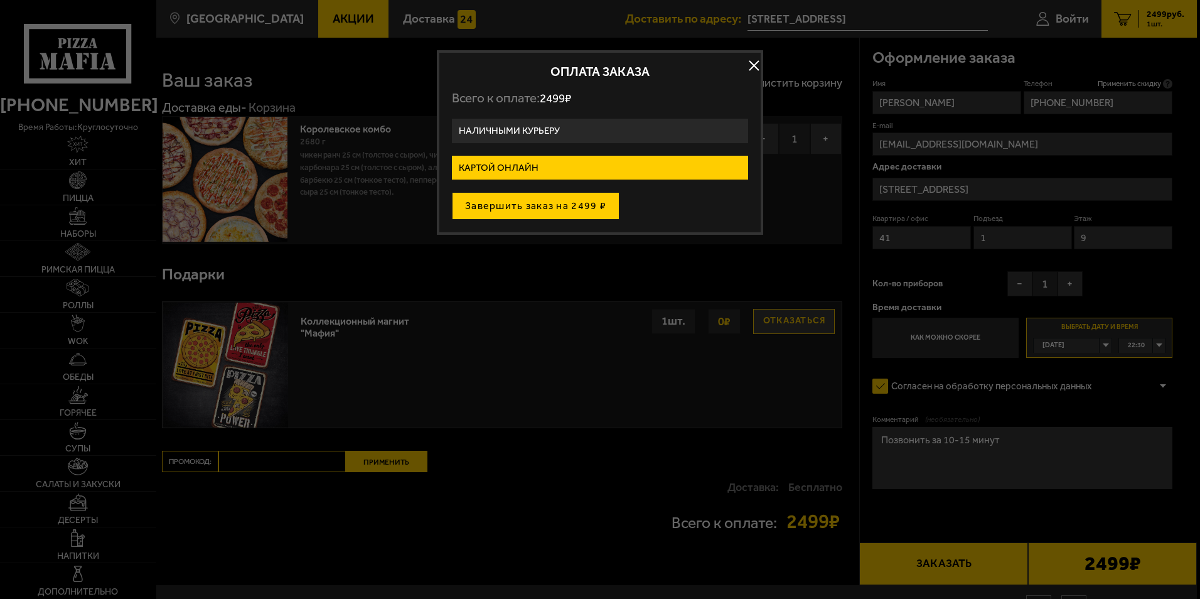
click at [516, 203] on button "Завершить заказ на 2499 ₽" at bounding box center [536, 206] width 168 height 28
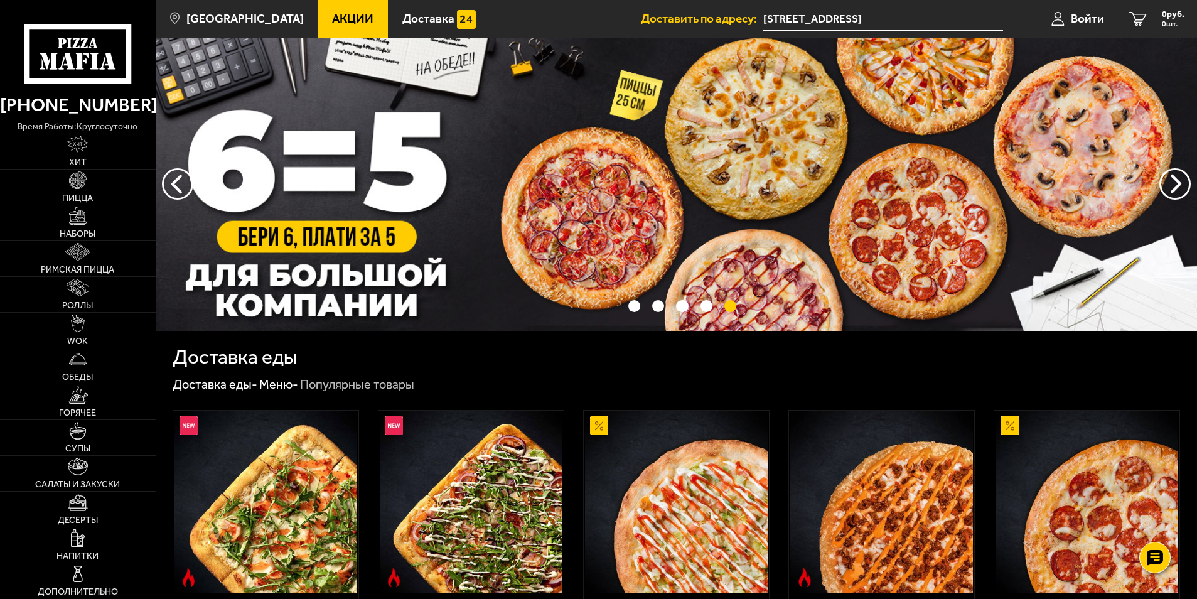
click at [77, 195] on span "Пицца" at bounding box center [77, 198] width 31 height 9
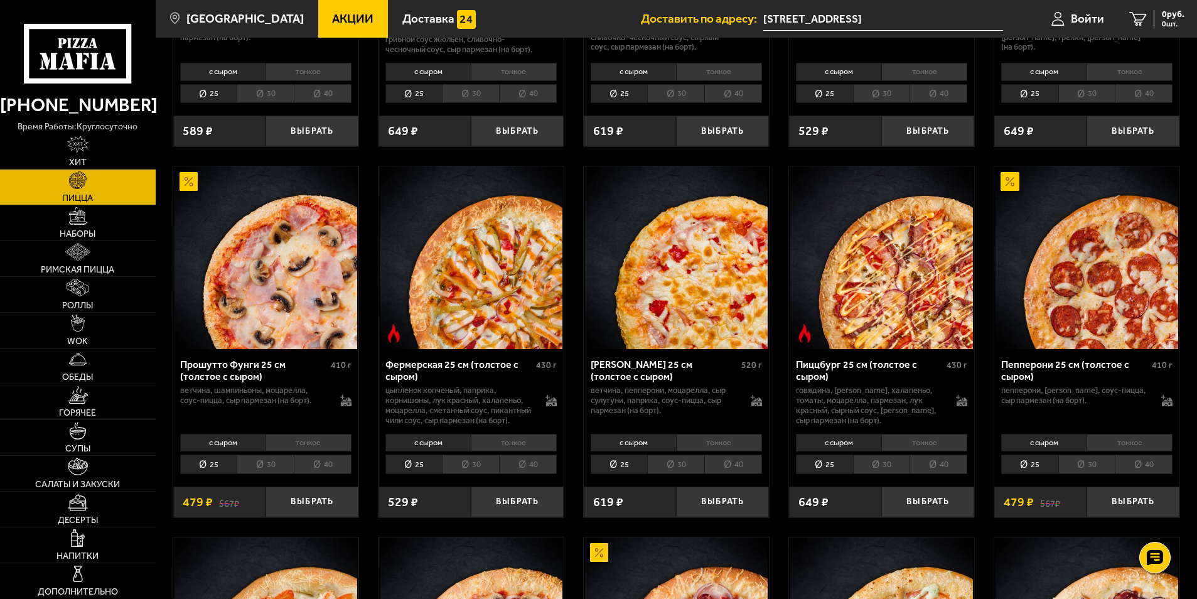
scroll to position [753, 0]
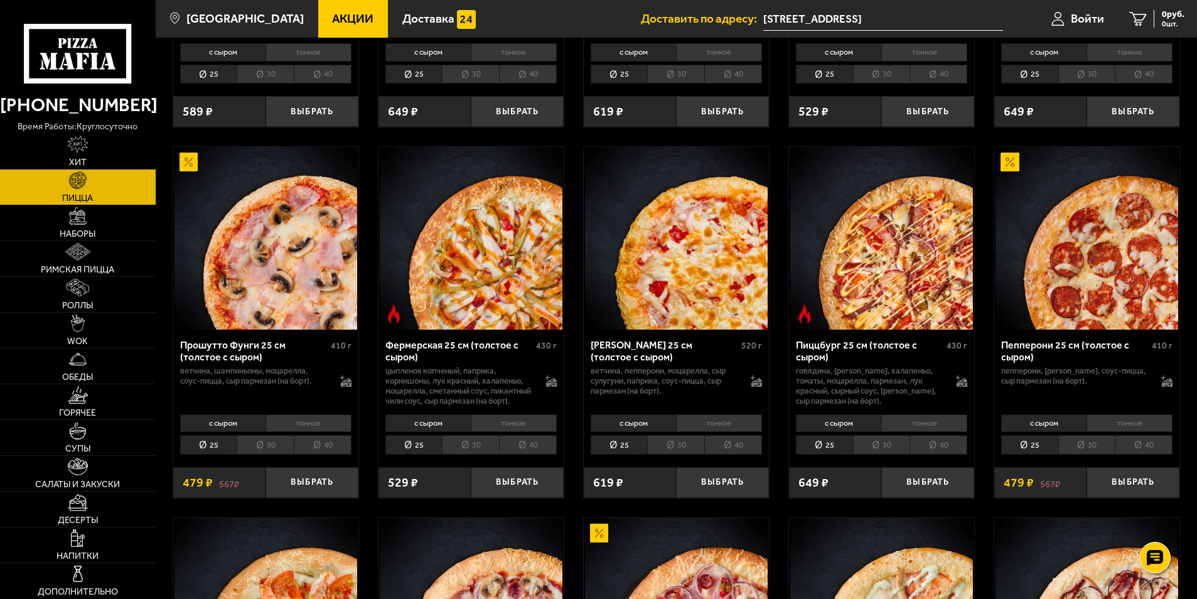
click at [319, 432] on li "тонкое" at bounding box center [308, 423] width 86 height 18
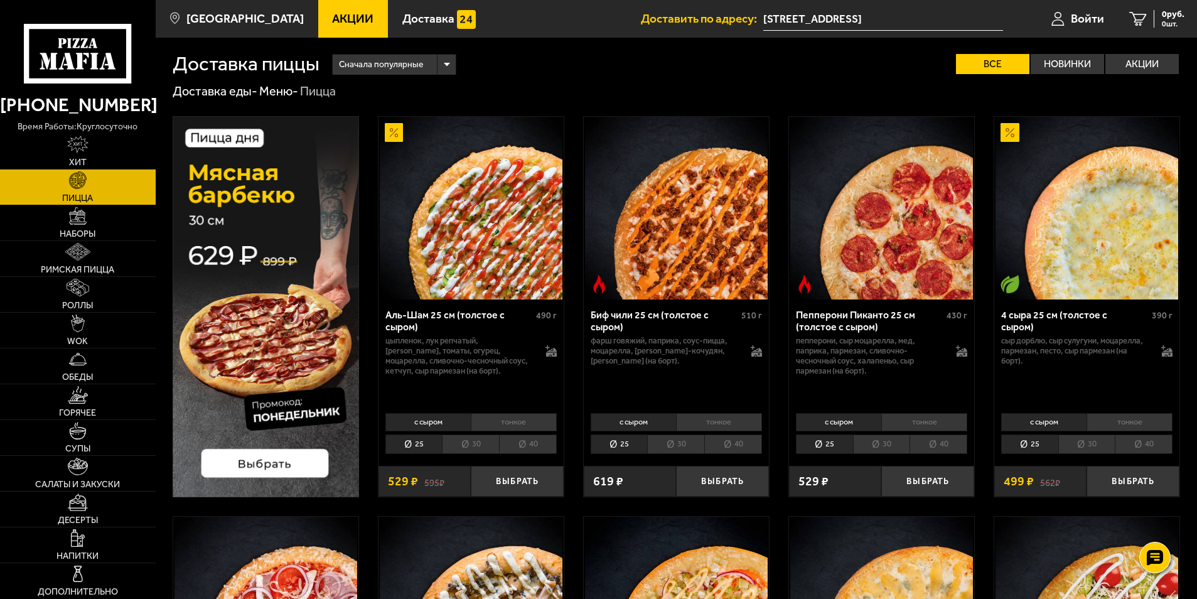
scroll to position [0, 0]
click at [513, 423] on li "тонкое" at bounding box center [514, 423] width 86 height 18
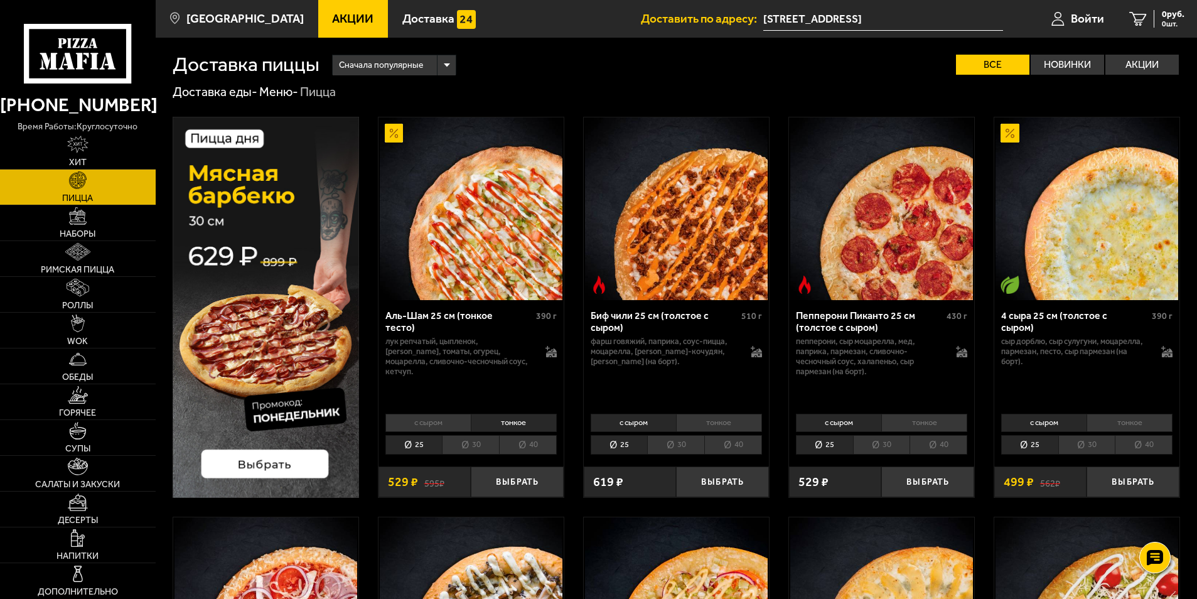
click at [426, 422] on li "с сыром" at bounding box center [427, 423] width 85 height 18
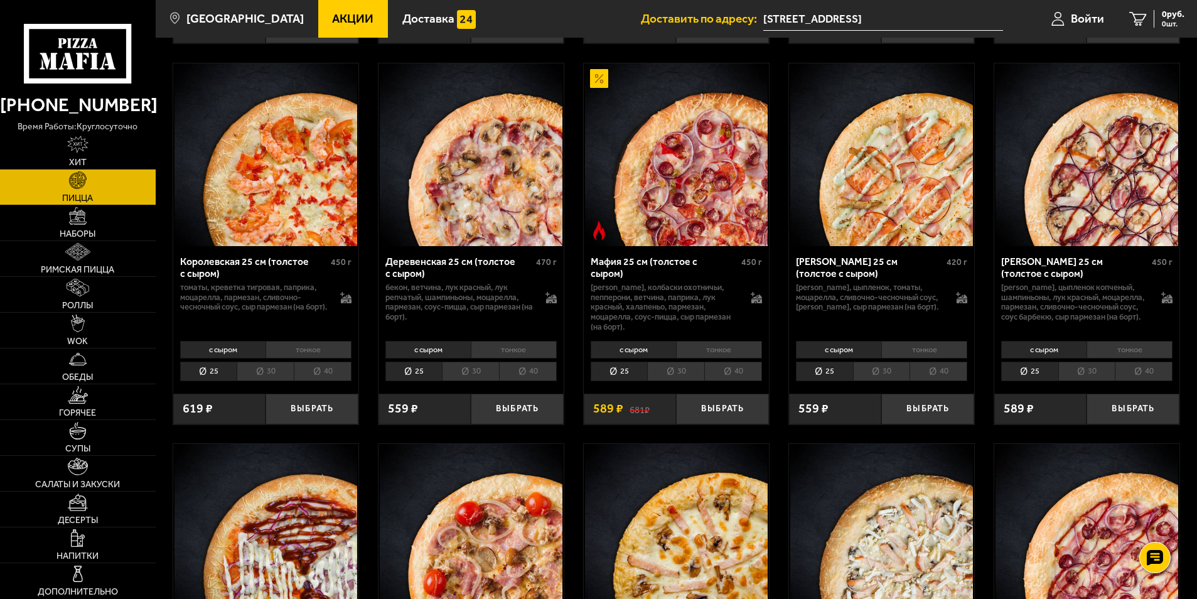
scroll to position [1192, 0]
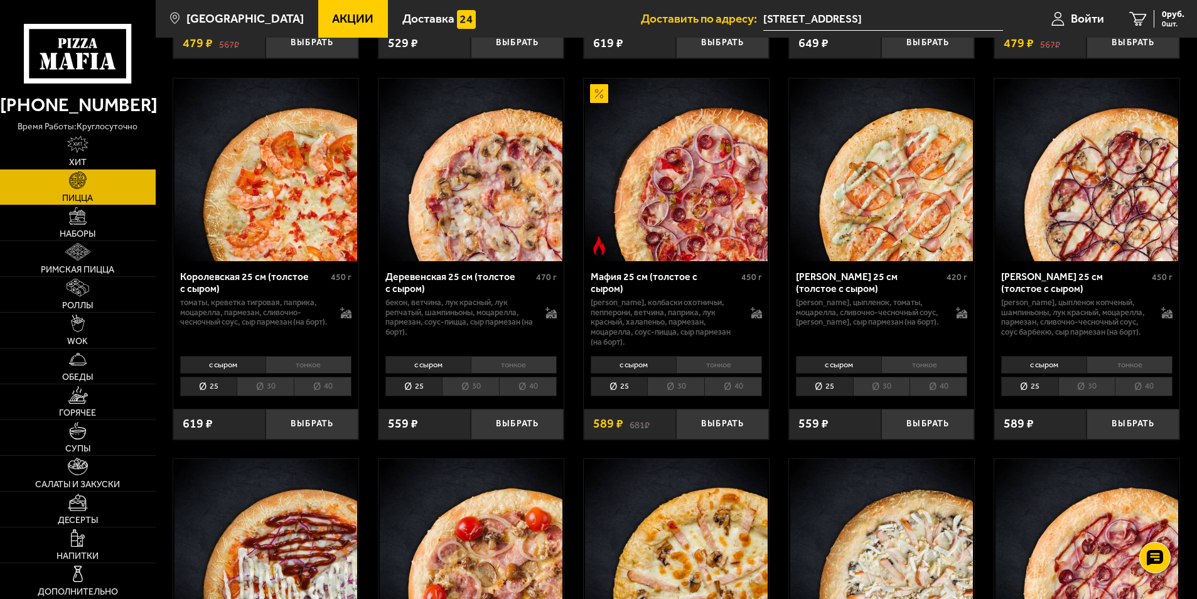
click at [509, 373] on li "тонкое" at bounding box center [514, 365] width 86 height 18
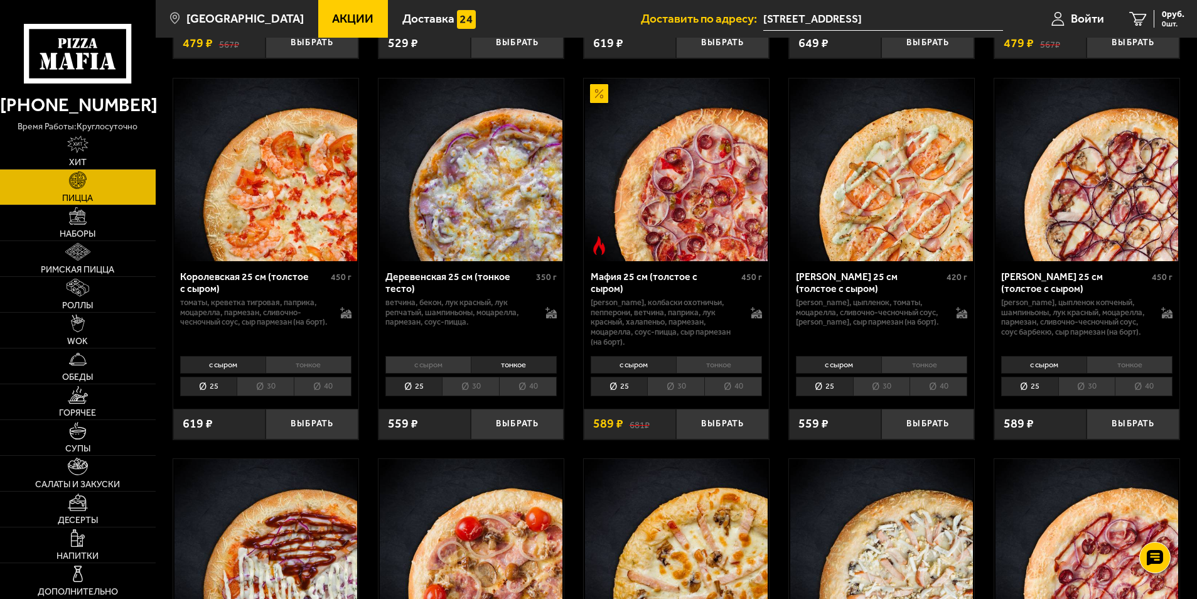
click at [435, 373] on li "с сыром" at bounding box center [427, 365] width 85 height 18
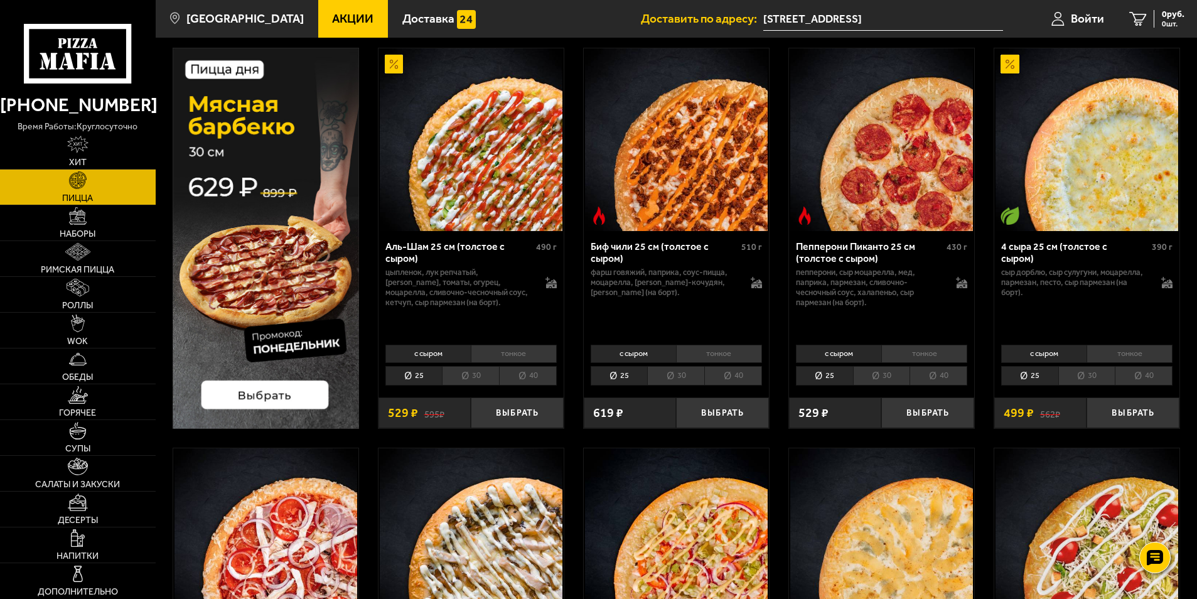
scroll to position [63, 0]
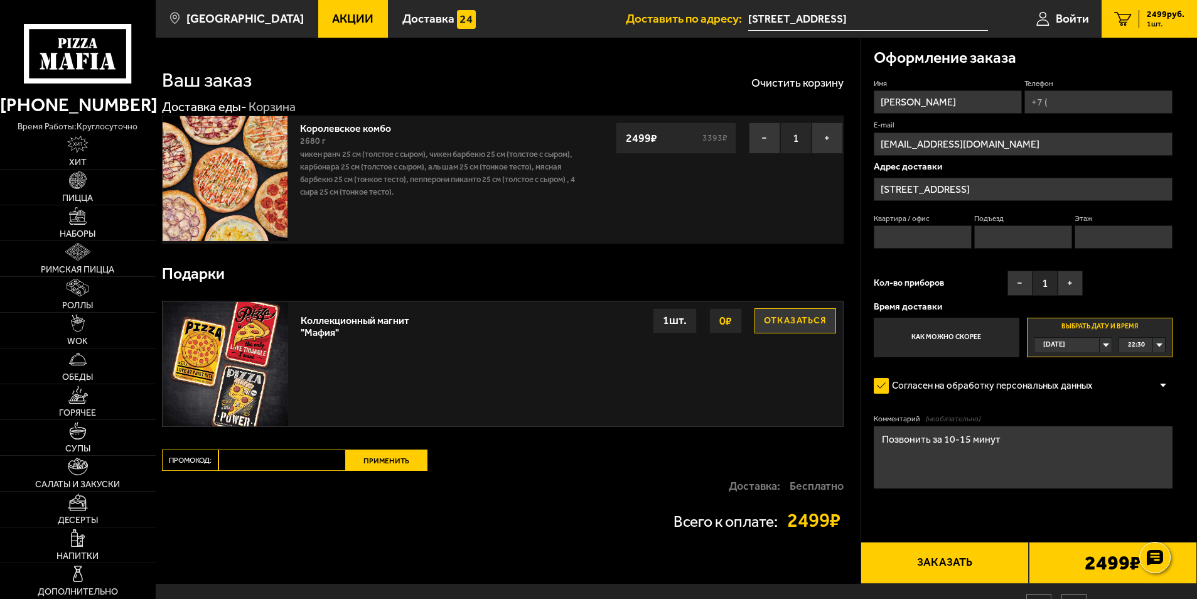
click at [934, 569] on button "Заказать" at bounding box center [944, 563] width 168 height 43
click at [1055, 102] on input "Телефон" at bounding box center [1098, 101] width 148 height 23
type input "+7 (911) 819-47-89"
click at [928, 242] on input "Квартира / офис" at bounding box center [922, 236] width 99 height 23
type input "41"
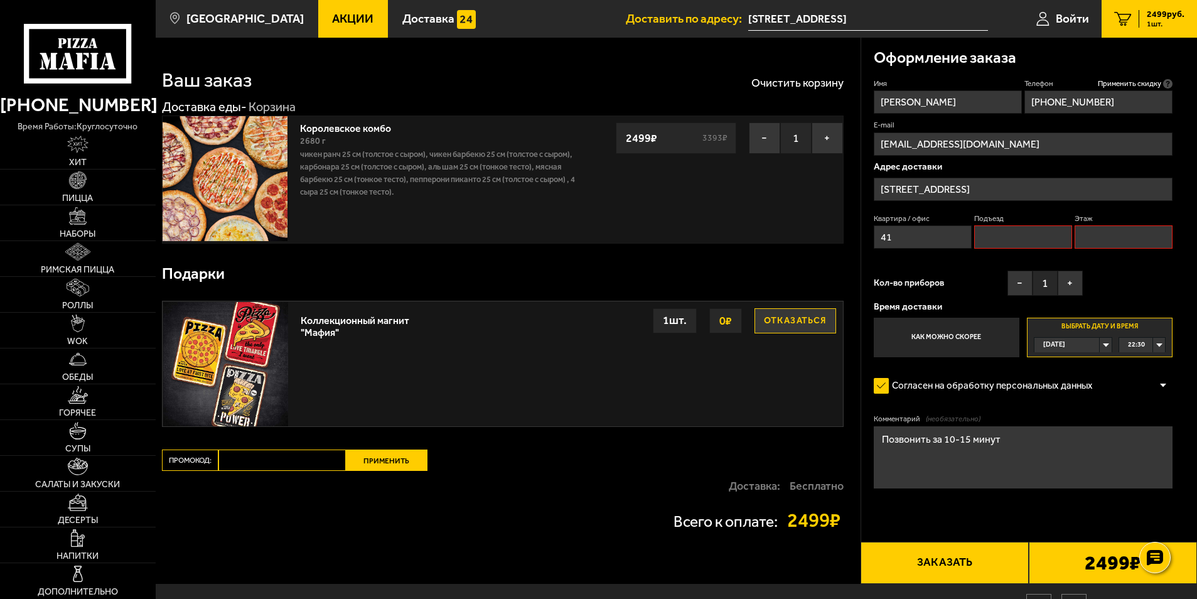
click at [1012, 240] on input "Подъезд" at bounding box center [1023, 236] width 99 height 23
type input "1"
click at [1117, 238] on input "Этаж" at bounding box center [1123, 236] width 99 height 23
type input "9"
click at [957, 563] on button "Заказать" at bounding box center [944, 563] width 168 height 43
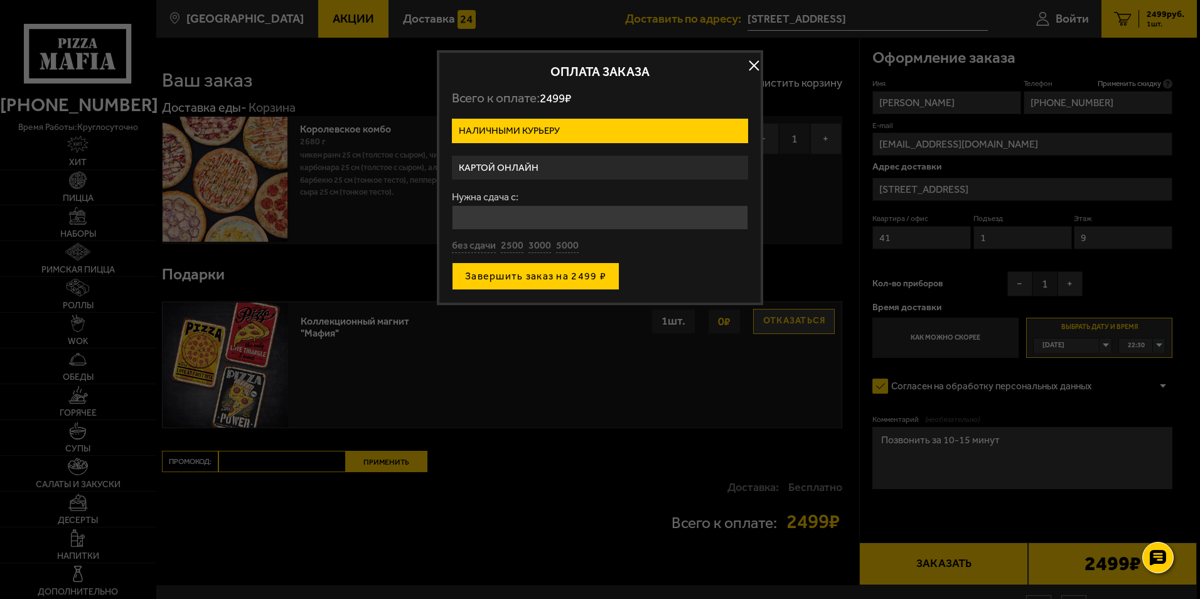
click at [537, 275] on button "Завершить заказ на 2499 ₽" at bounding box center [536, 276] width 168 height 28
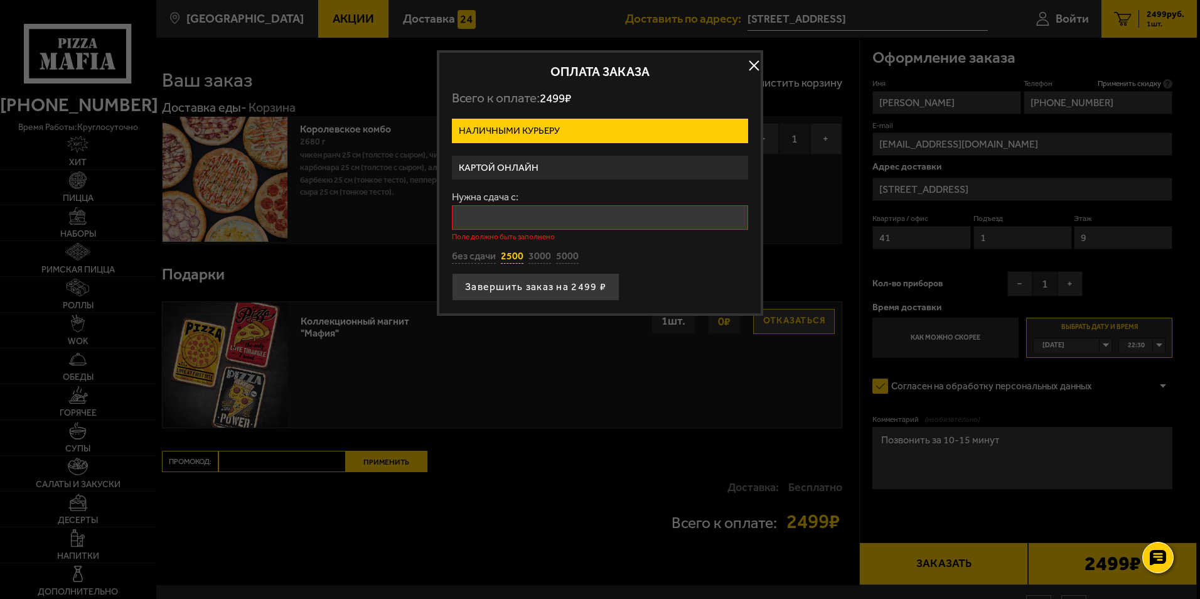
click at [513, 258] on button "2500" at bounding box center [512, 257] width 23 height 14
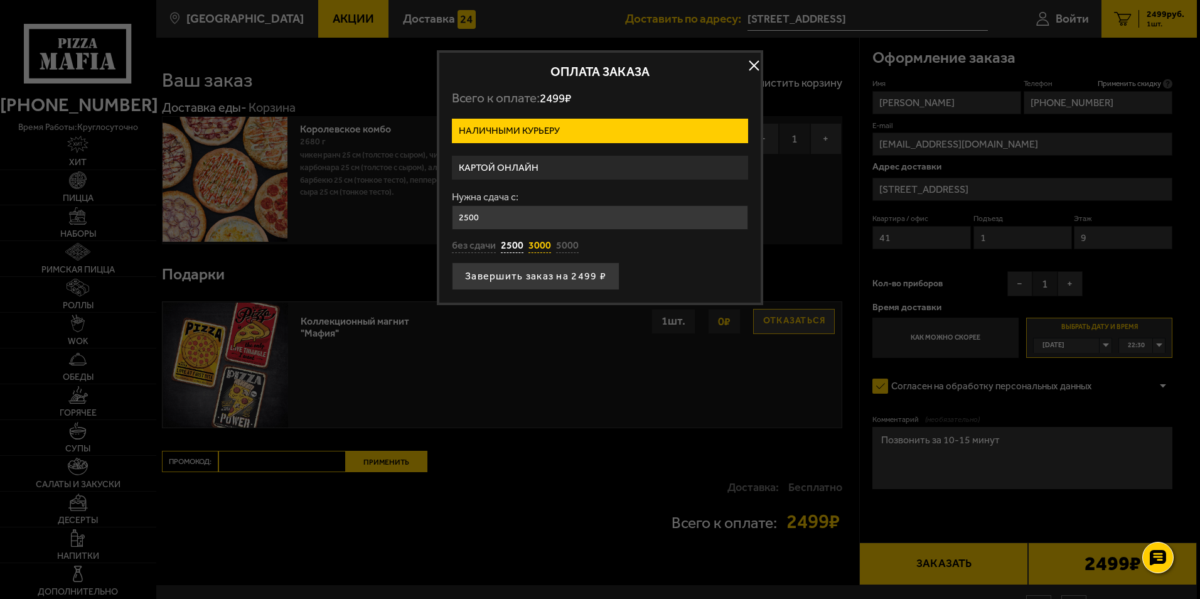
click at [533, 245] on button "3000" at bounding box center [539, 246] width 23 height 14
type input "3000"
click at [534, 277] on button "Завершить заказ на 2499 ₽" at bounding box center [536, 276] width 168 height 28
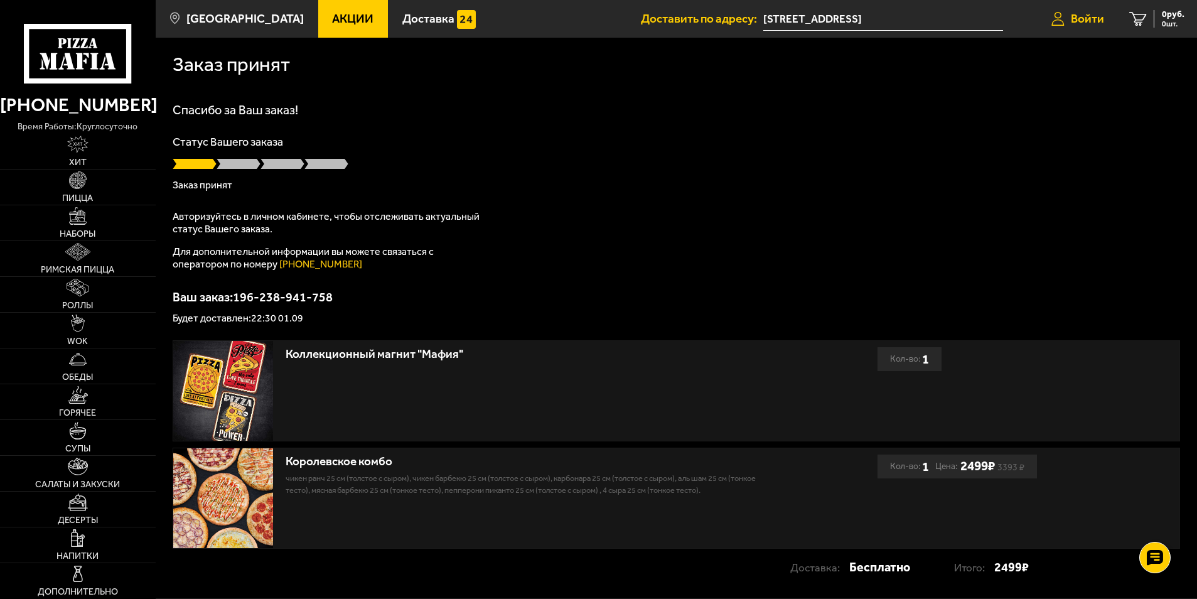
click at [1082, 16] on span "Войти" at bounding box center [1086, 19] width 33 height 12
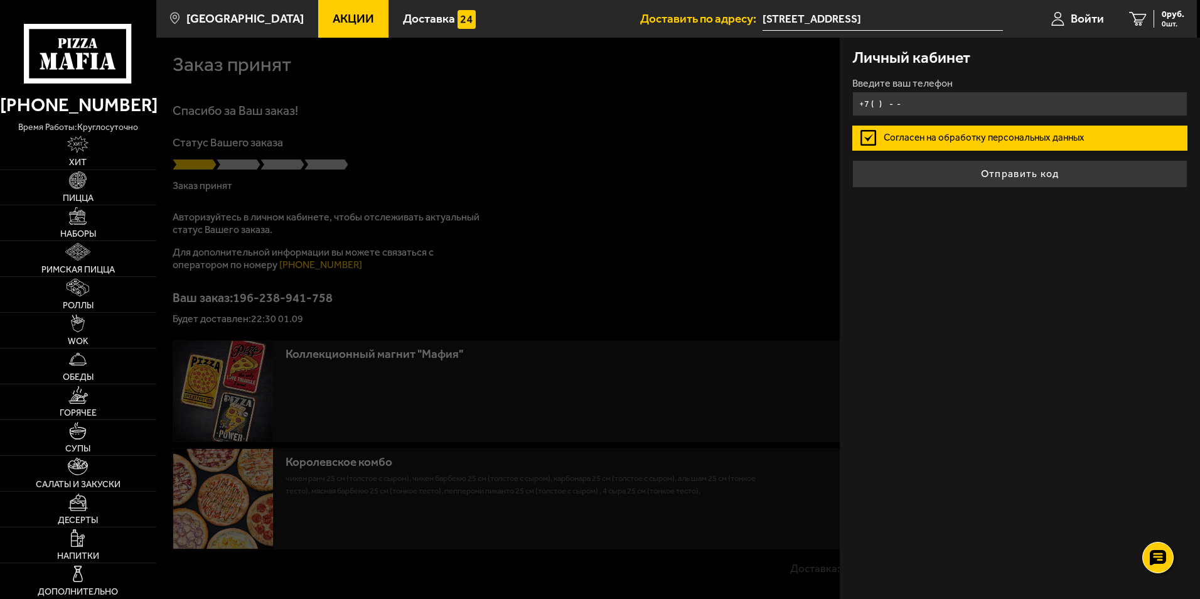
click at [908, 105] on input "+7 ( ) - -" at bounding box center [1019, 104] width 335 height 24
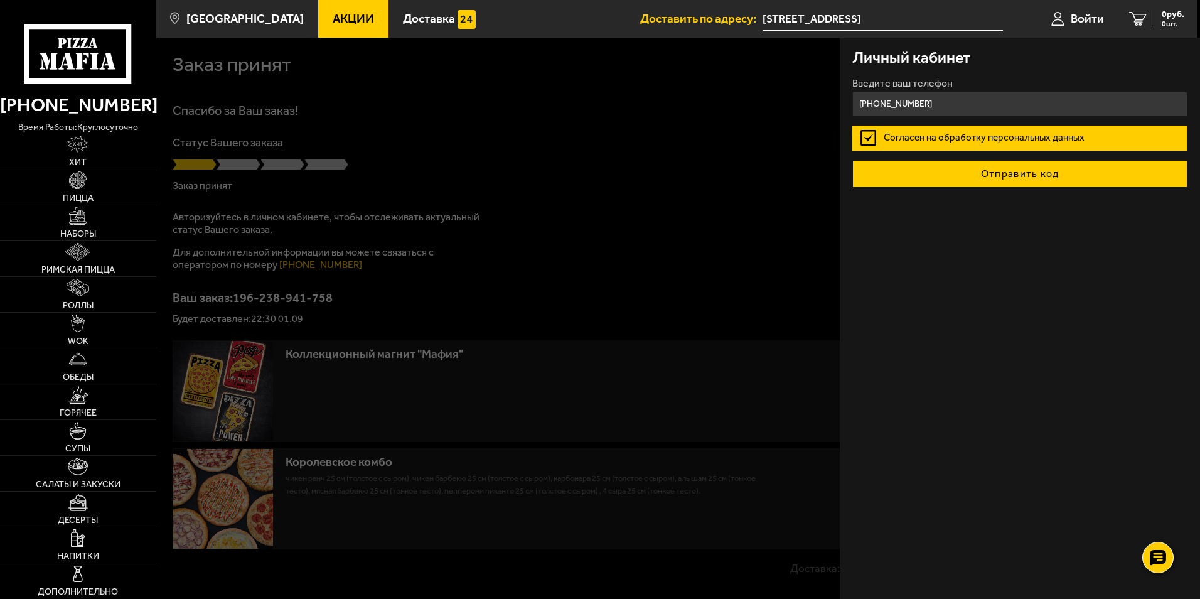
type input "+7 (911) 819-47-89"
click at [1032, 171] on button "Отправить код" at bounding box center [1019, 174] width 335 height 28
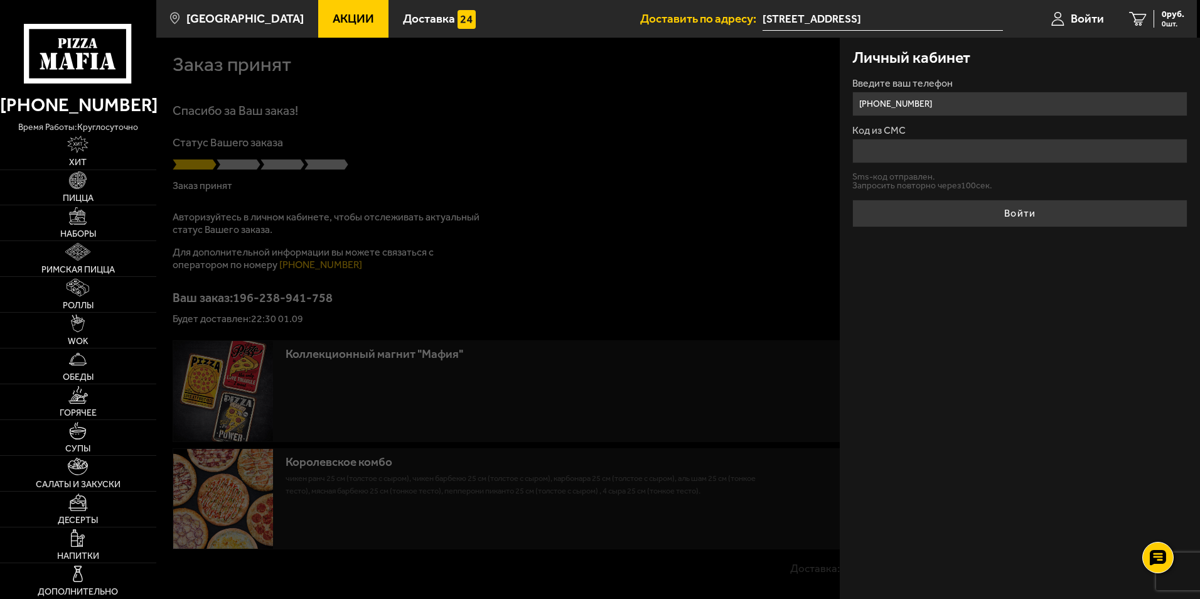
click at [1001, 151] on input "Код из СМС" at bounding box center [1019, 151] width 335 height 24
type input "213826"
click at [852, 200] on button "Войти" at bounding box center [1019, 214] width 335 height 28
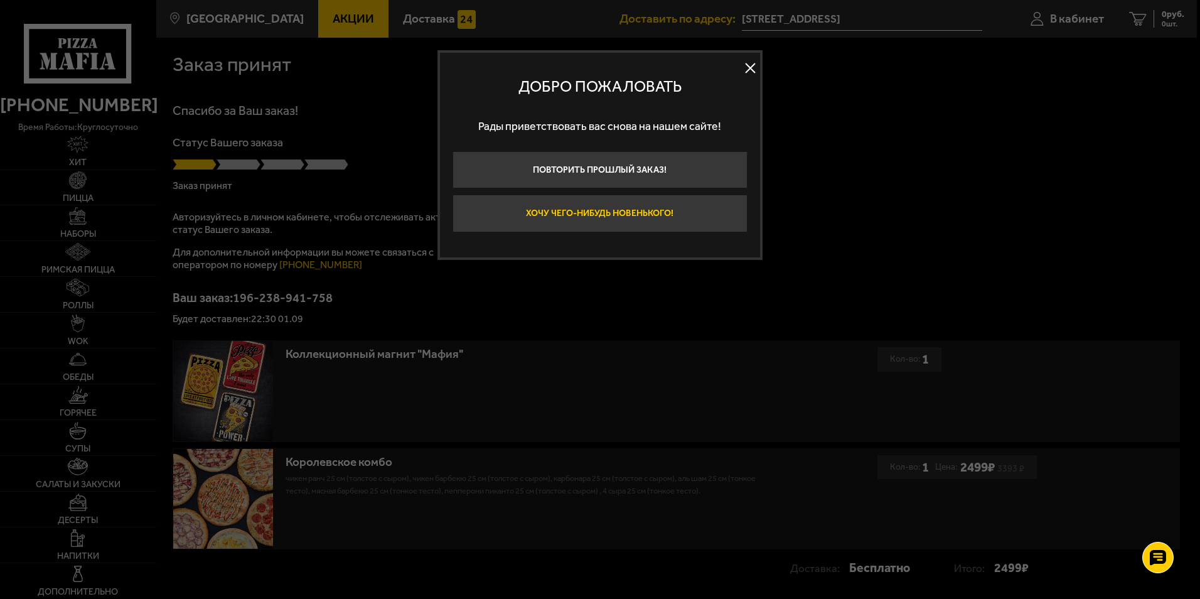
click at [607, 213] on button "Хочу чего-нибудь новенького!" at bounding box center [599, 214] width 295 height 38
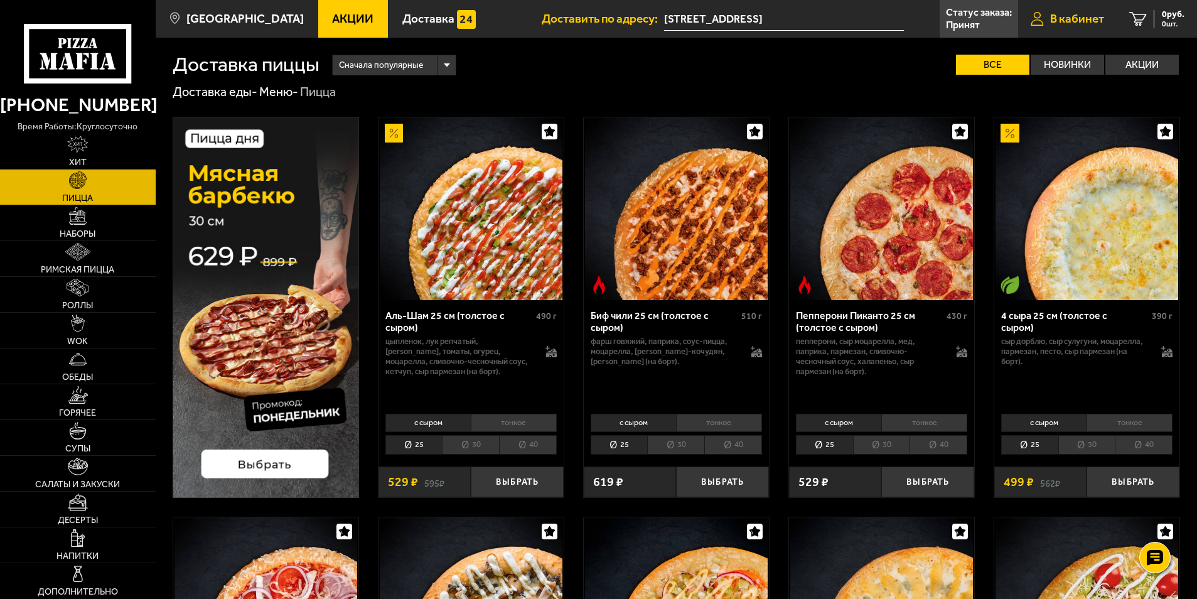
click at [1070, 19] on span "В кабинет" at bounding box center [1077, 19] width 54 height 12
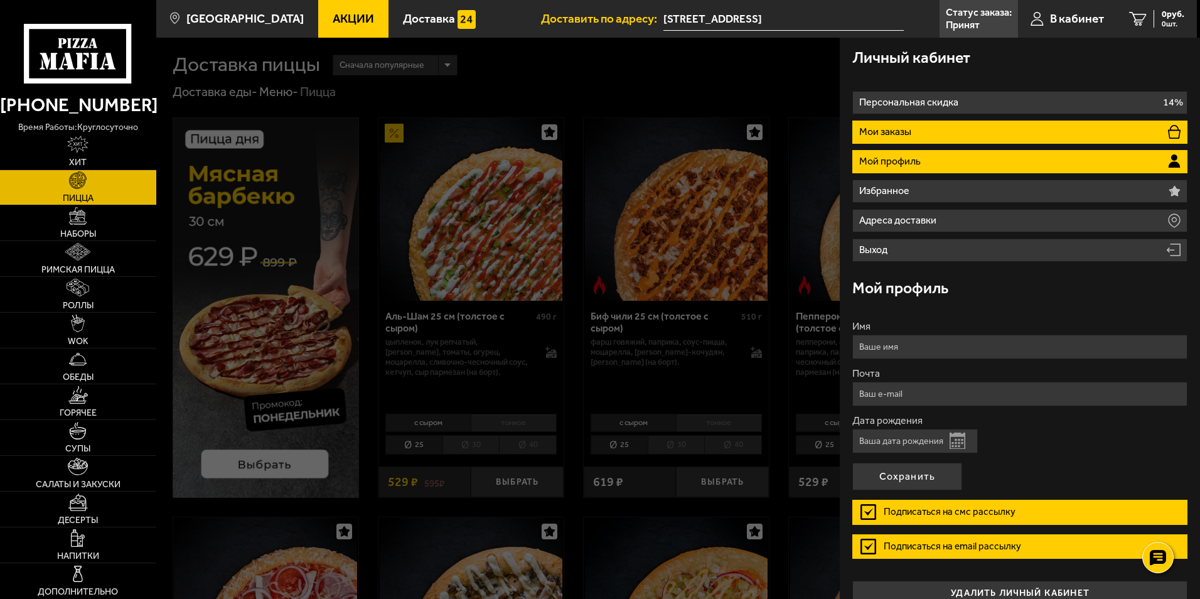
click at [892, 125] on li "Мои заказы" at bounding box center [1019, 131] width 335 height 23
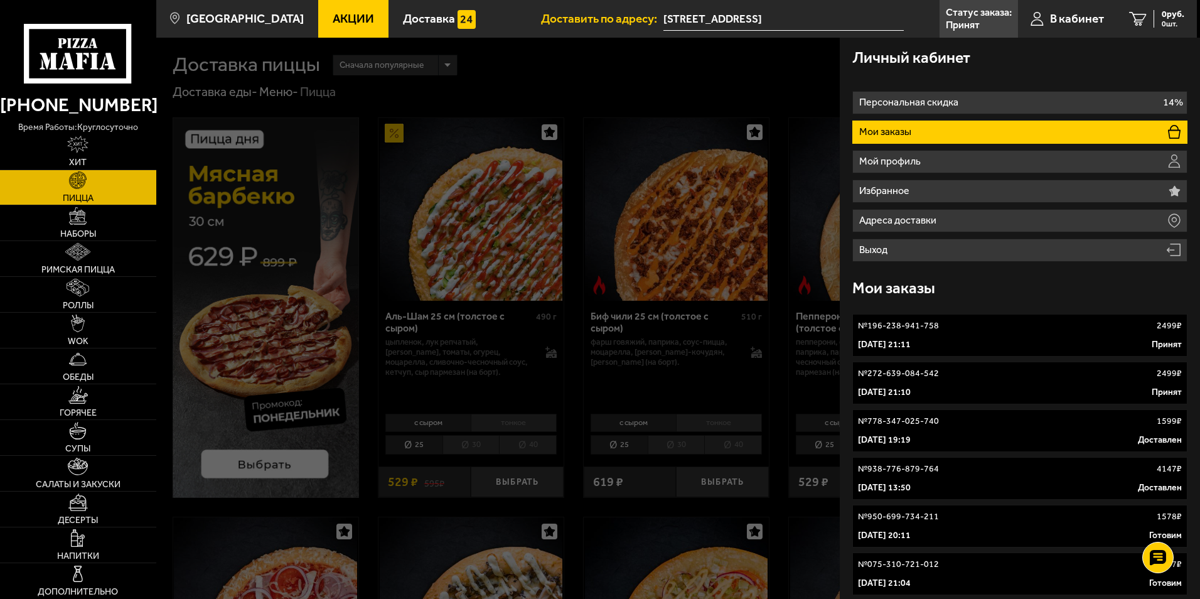
click at [958, 344] on div "1 сентября 2025 г. 21:11 Принят" at bounding box center [1020, 344] width 324 height 13
